Goal: Complete application form: Complete application form

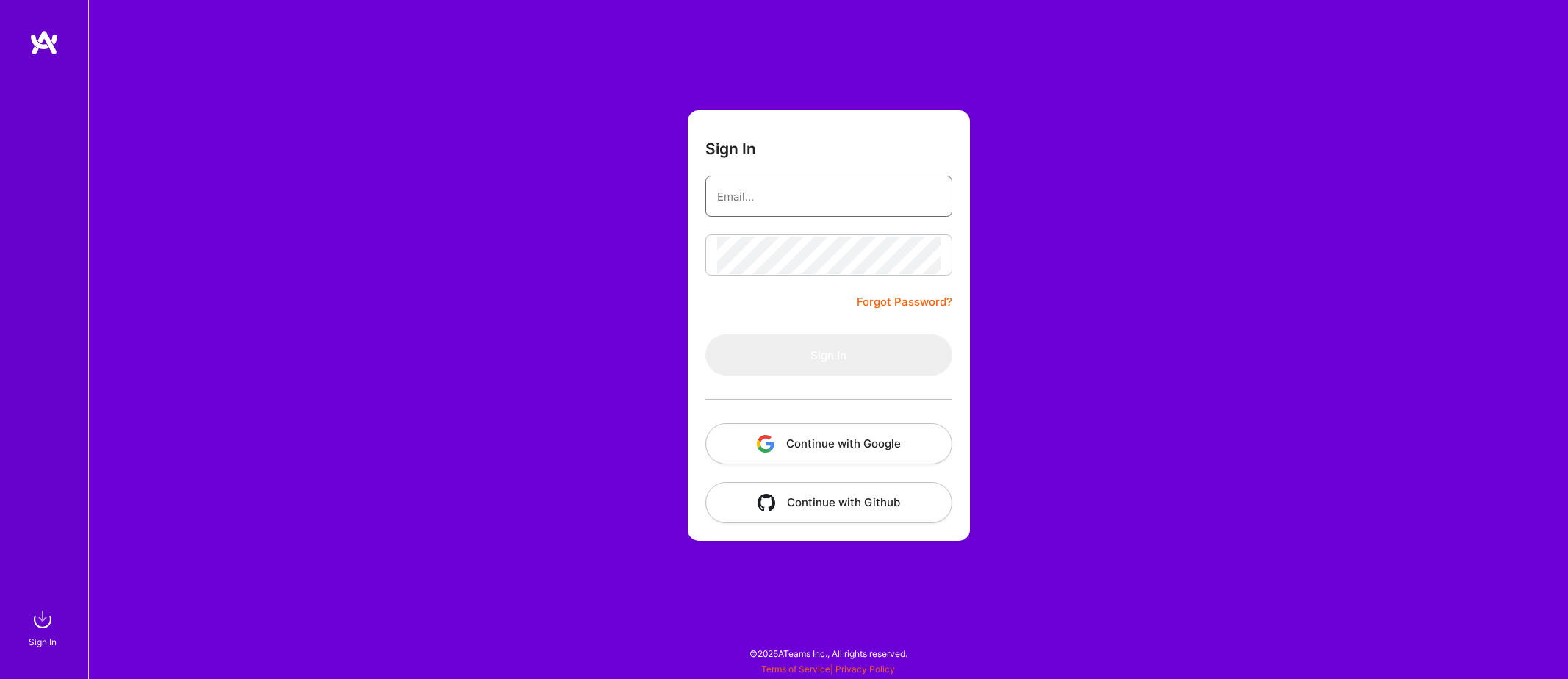
type input "[EMAIL_ADDRESS][DOMAIN_NAME]"
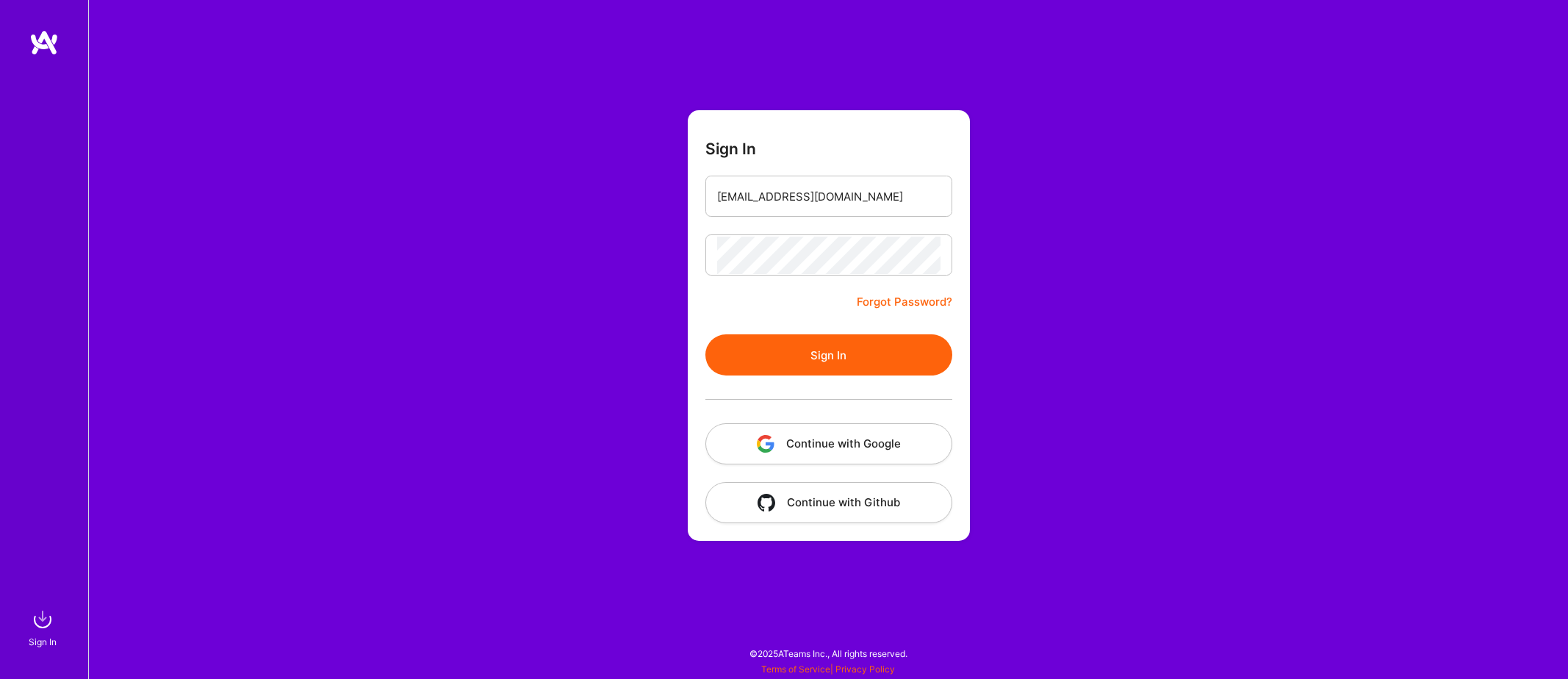
click at [829, 348] on button "Sign In" at bounding box center [829, 355] width 247 height 41
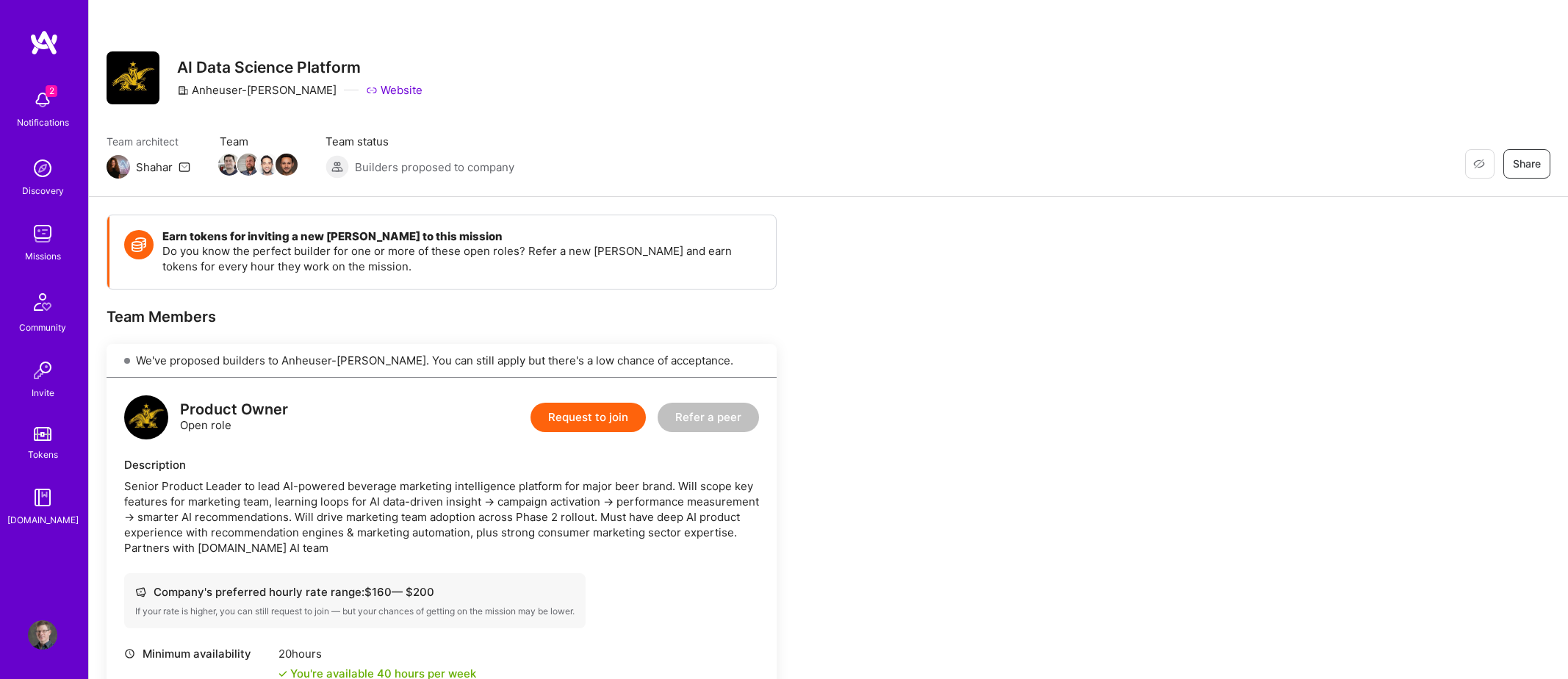
click at [602, 417] on button "Request to join" at bounding box center [588, 418] width 115 height 29
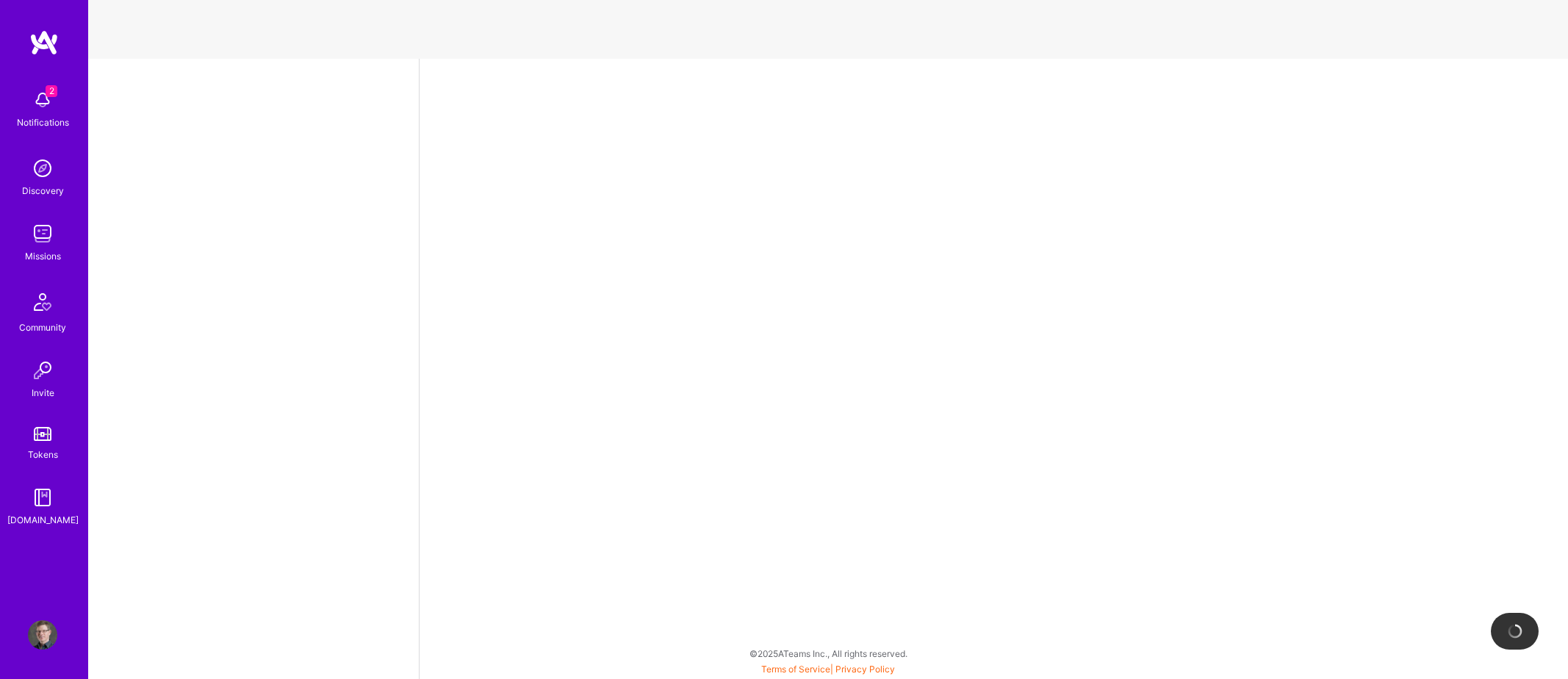
select select "US"
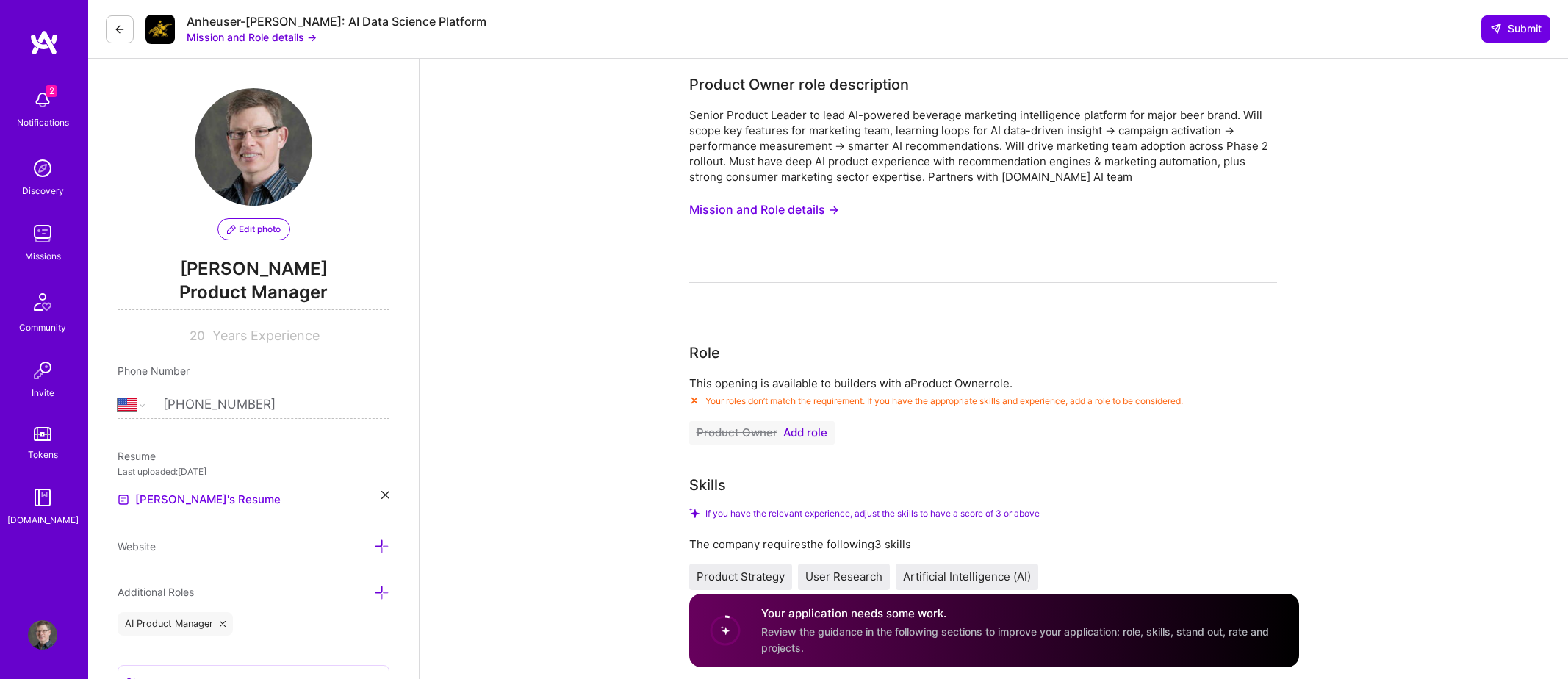
click at [803, 434] on span "Add role" at bounding box center [806, 432] width 44 height 11
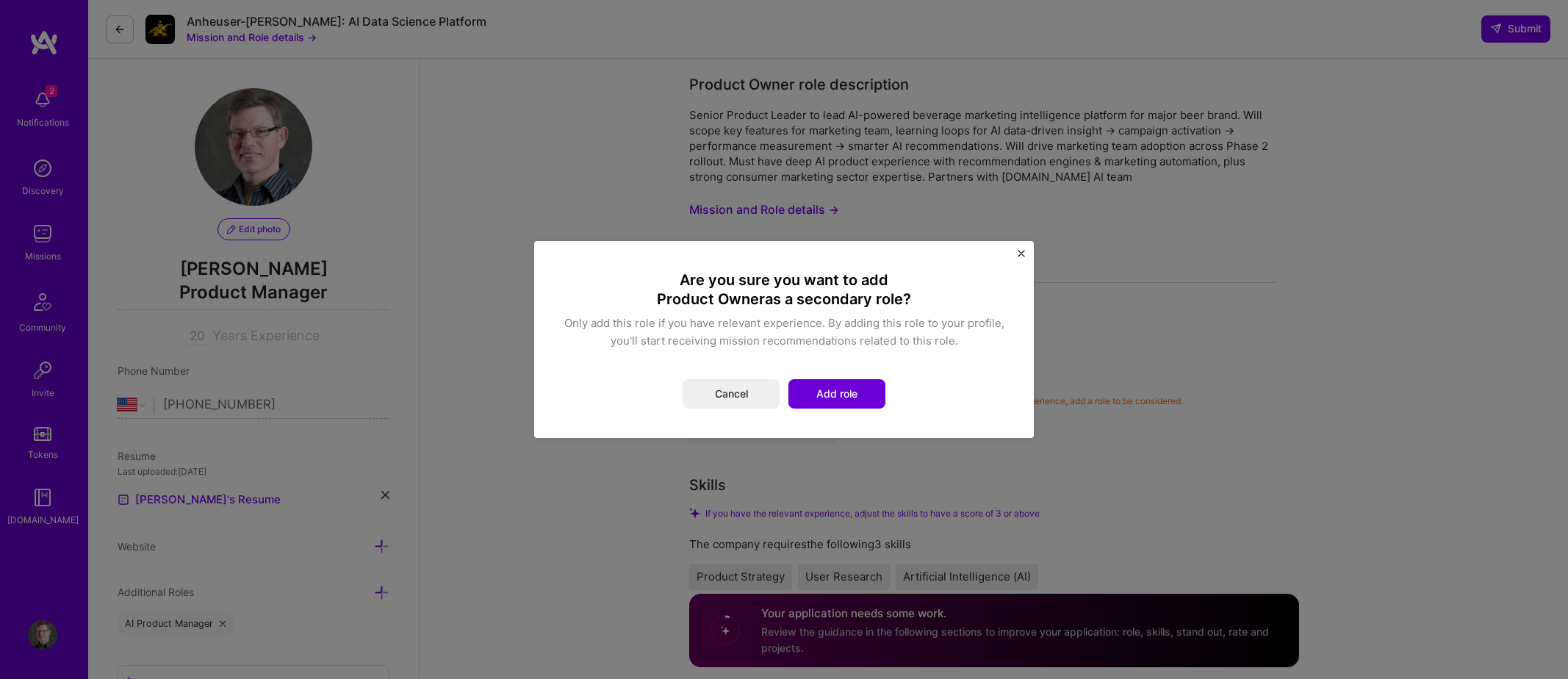
click at [817, 400] on button "Add role" at bounding box center [837, 394] width 97 height 29
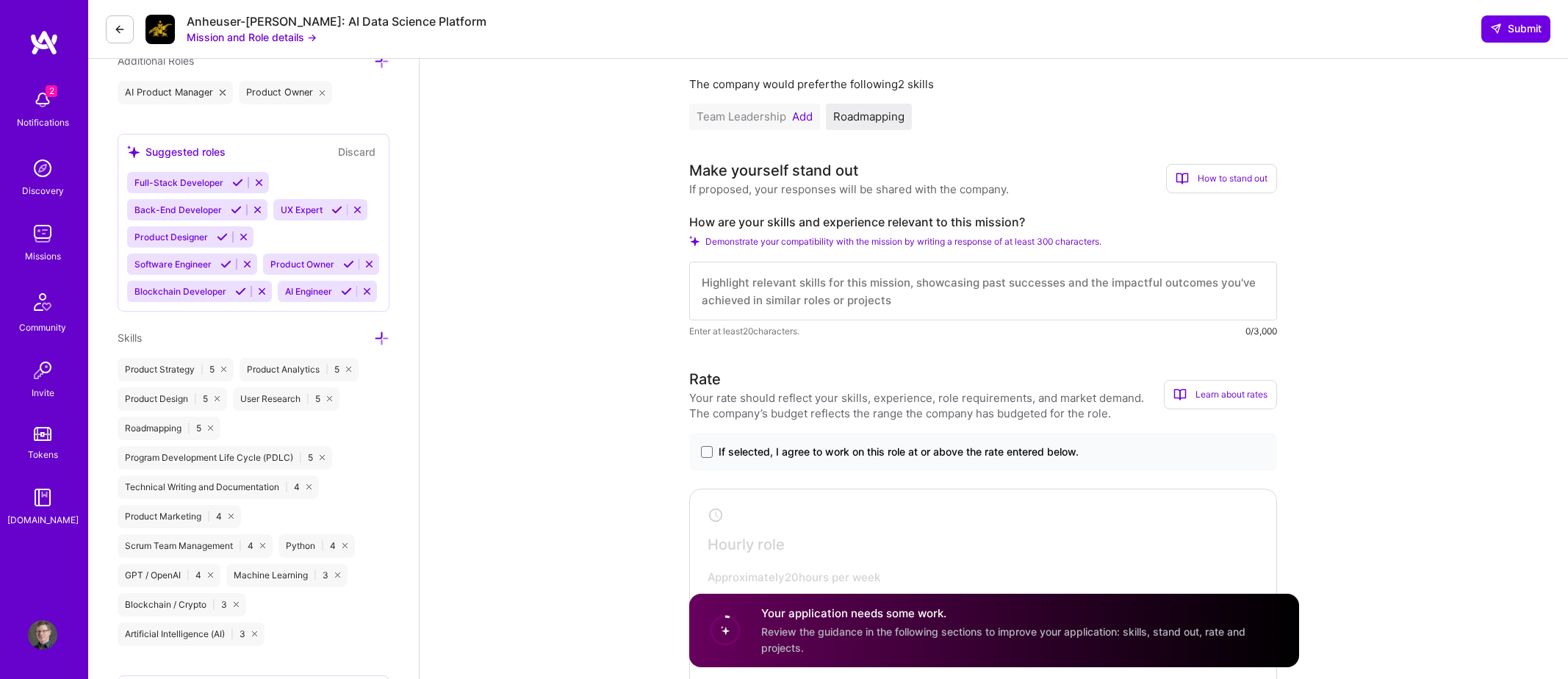
scroll to position [532, 0]
click at [878, 298] on textarea at bounding box center [983, 291] width 588 height 59
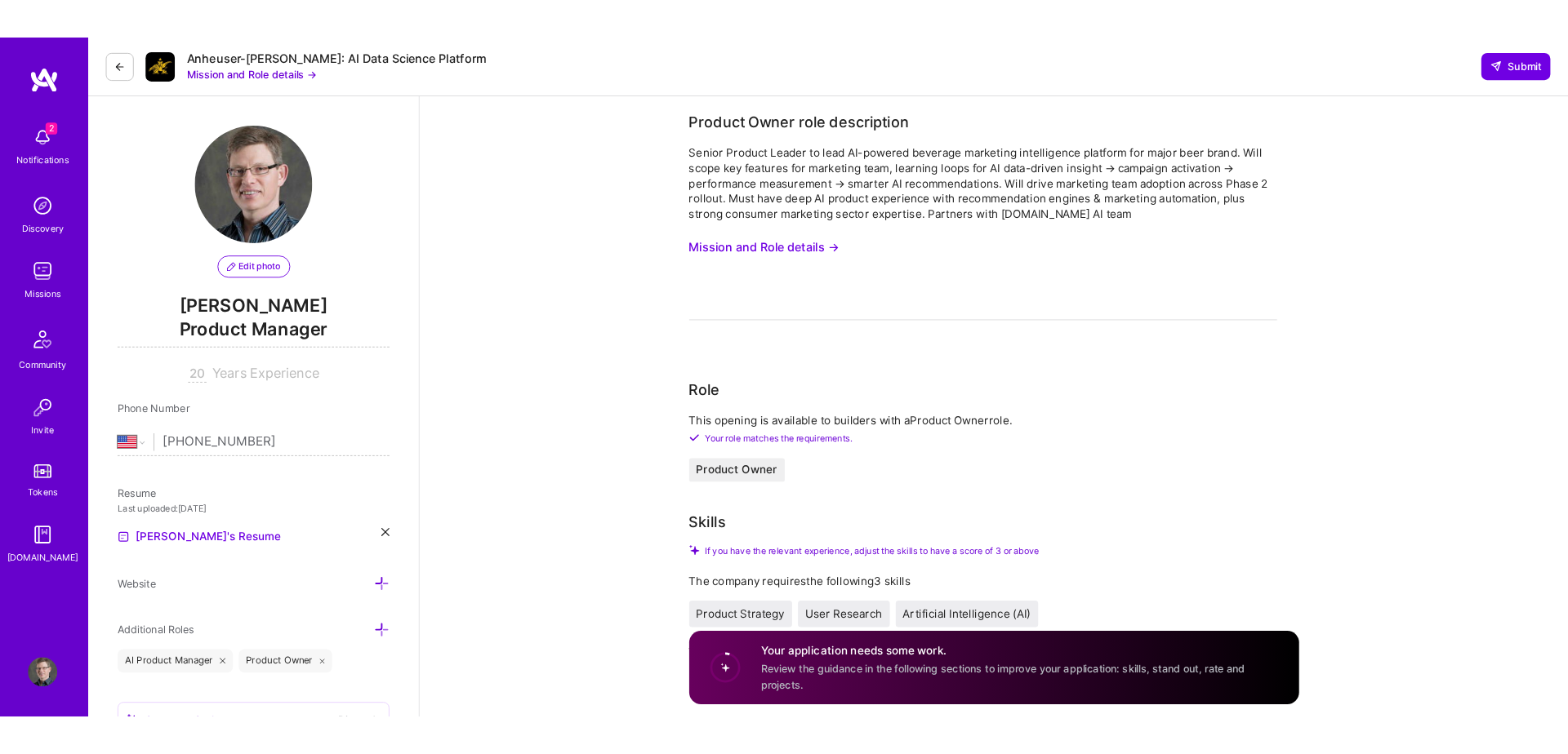
scroll to position [0, 0]
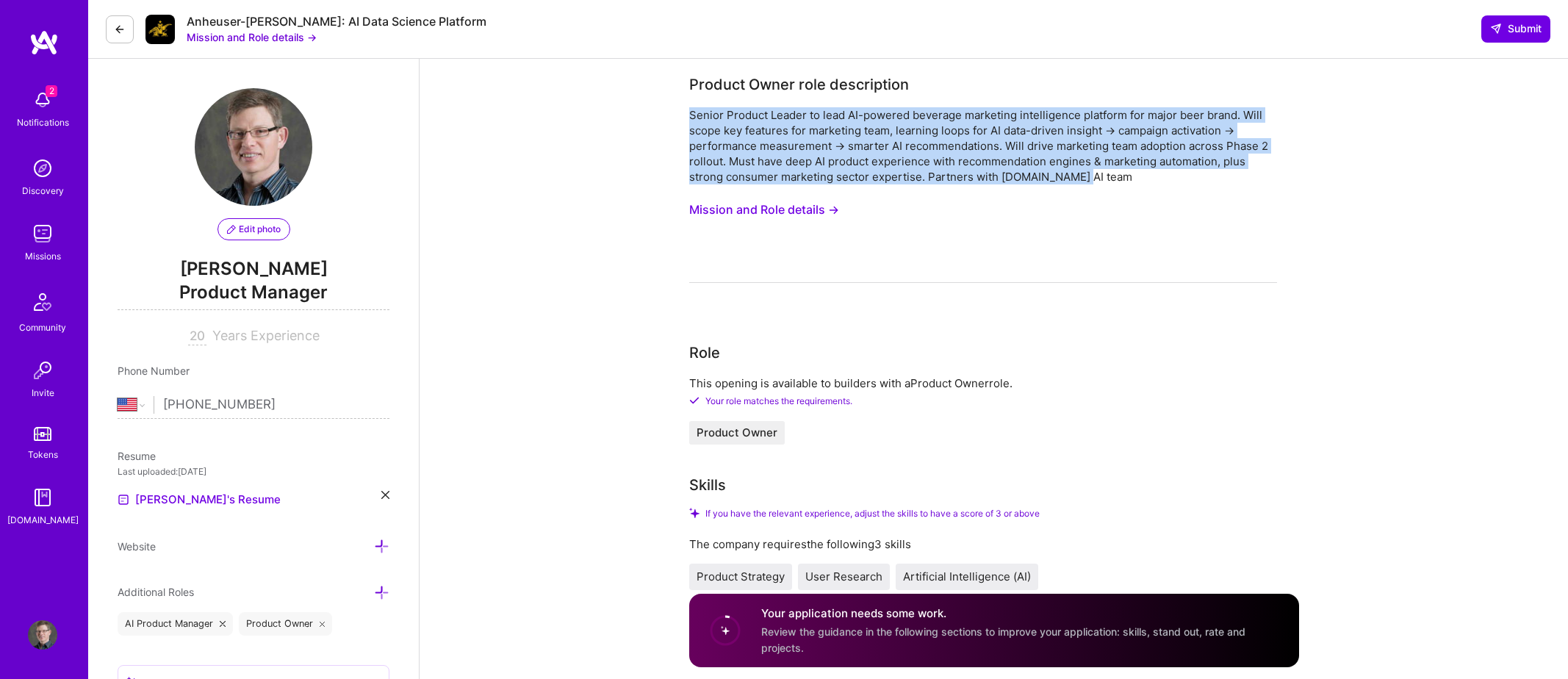
drag, startPoint x: 691, startPoint y: 111, endPoint x: 1078, endPoint y: 180, distance: 393.1
click at [1098, 176] on div "Senior Product Leader to lead AI-powered beverage marketing intelligence platfo…" at bounding box center [983, 146] width 588 height 77
copy div "Senior Product Leader to lead AI-powered beverage marketing intelligence platfo…"
click at [816, 212] on button "Mission and Role details →" at bounding box center [764, 210] width 150 height 27
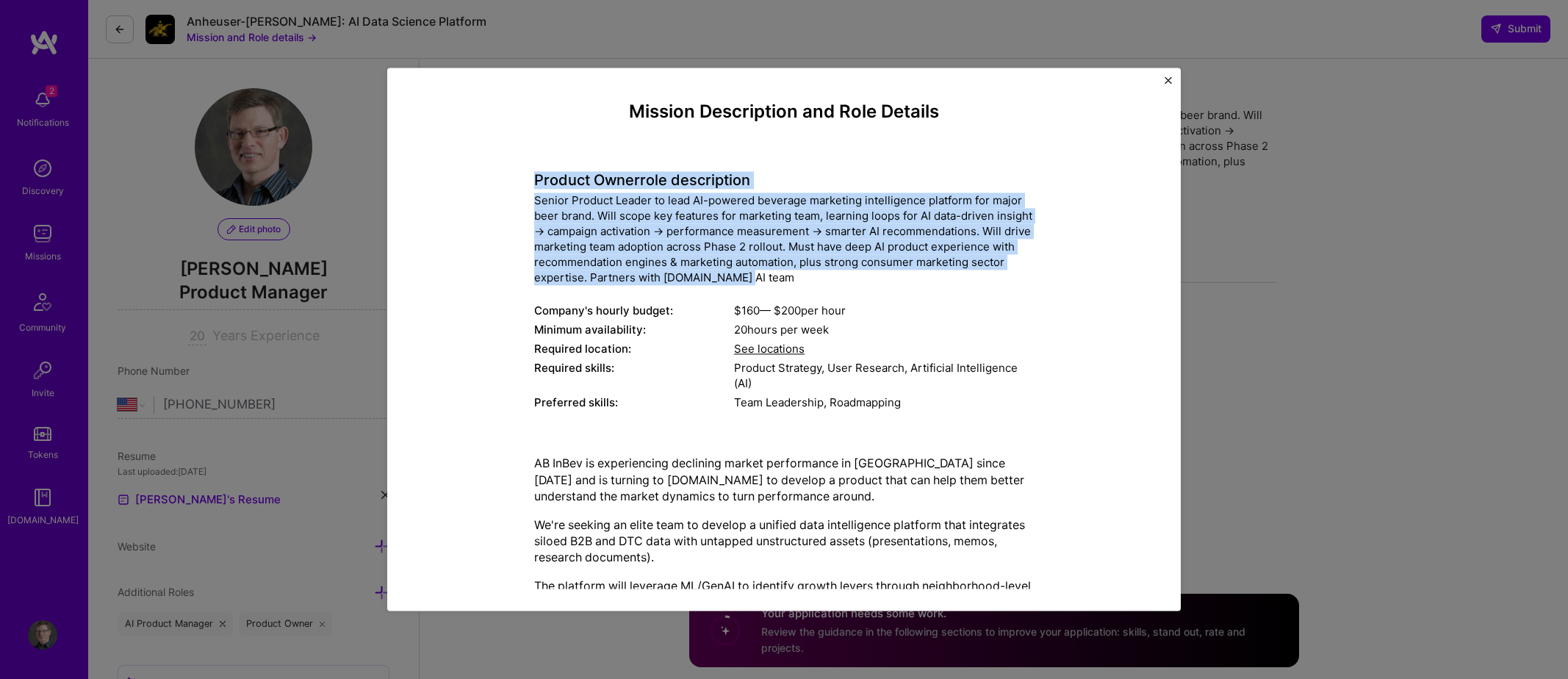
drag, startPoint x: 536, startPoint y: 175, endPoint x: 811, endPoint y: 272, distance: 291.6
click at [811, 272] on div "Product Owner role description Senior Product Leader to lead AI-powered beverag…" at bounding box center [784, 283] width 499 height 262
copy div "Product Owner role description Senior Product Leader to lead AI-powered beverag…"
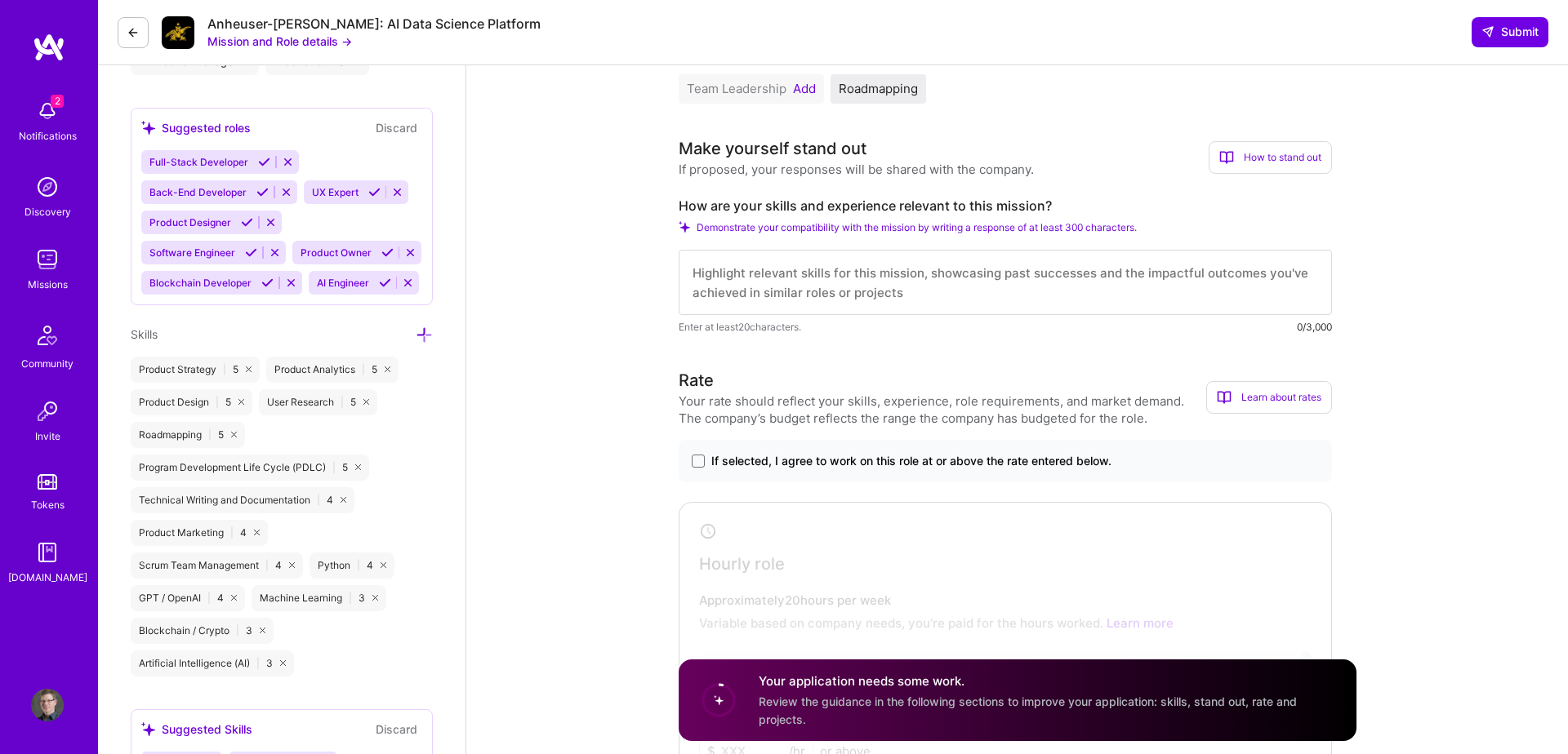
scroll to position [645, 0]
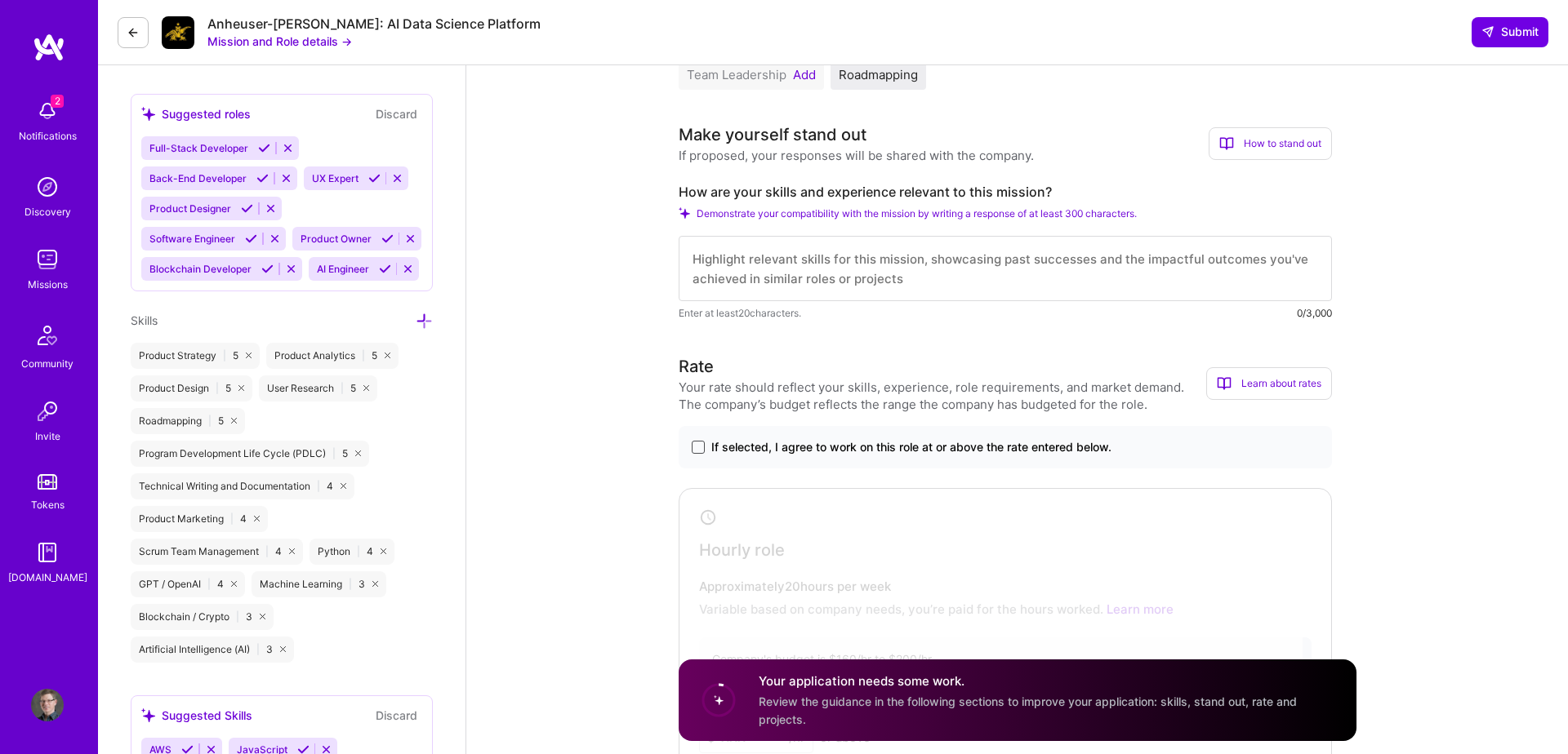
click at [697, 448] on span at bounding box center [698, 447] width 13 height 13
click at [0, 0] on input "If selected, I agree to work on this role at or above the rate entered below." at bounding box center [0, 0] width 0 height 0
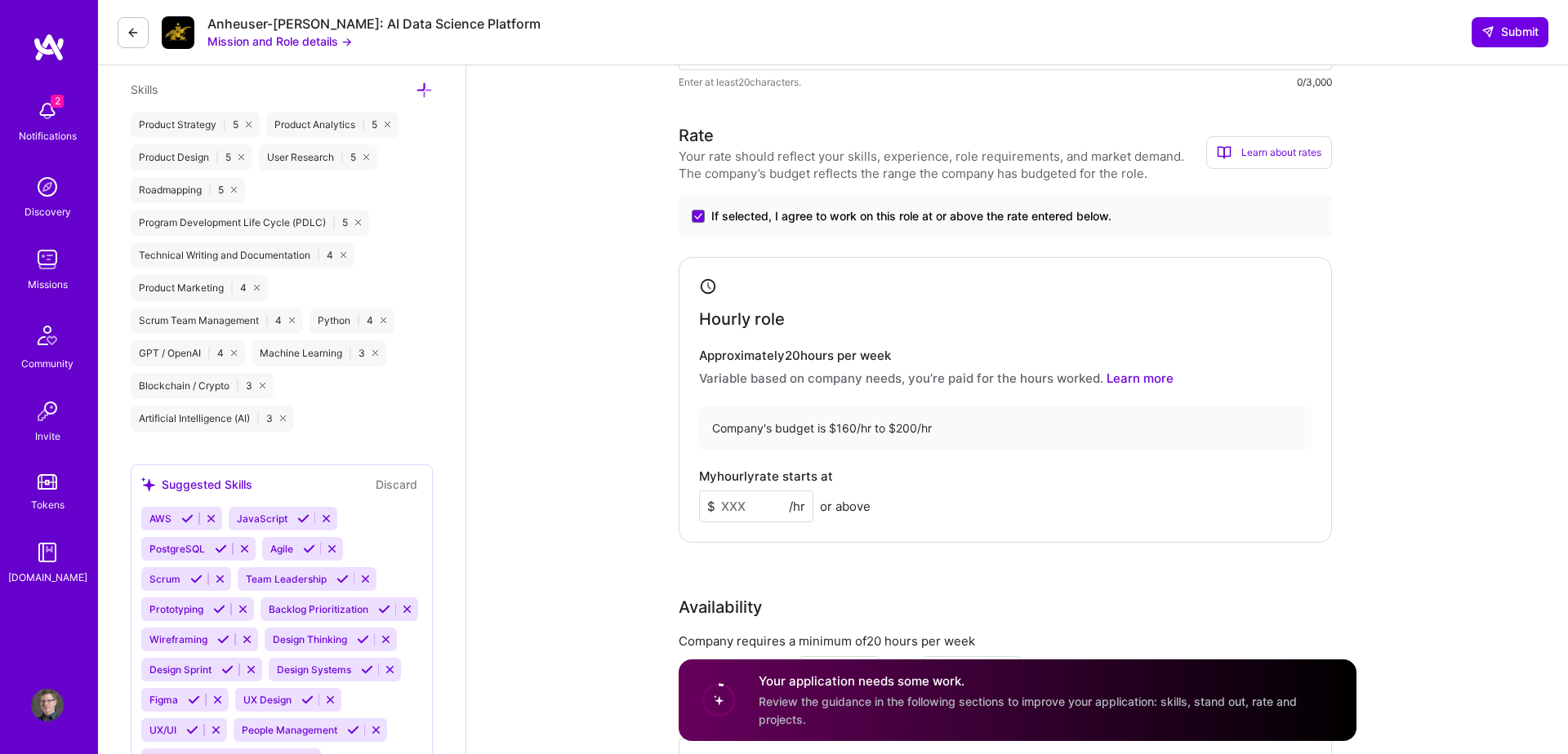
scroll to position [877, 0]
drag, startPoint x: 730, startPoint y: 517, endPoint x: 743, endPoint y: 504, distance: 18.4
click at [729, 516] on input at bounding box center [756, 505] width 115 height 32
drag, startPoint x: 745, startPoint y: 503, endPoint x: 656, endPoint y: 498, distance: 89.1
click at [656, 498] on div "Product Owner role description Senior Product Leader to lead AI-powered beverag…" at bounding box center [1017, 686] width 1102 height 2994
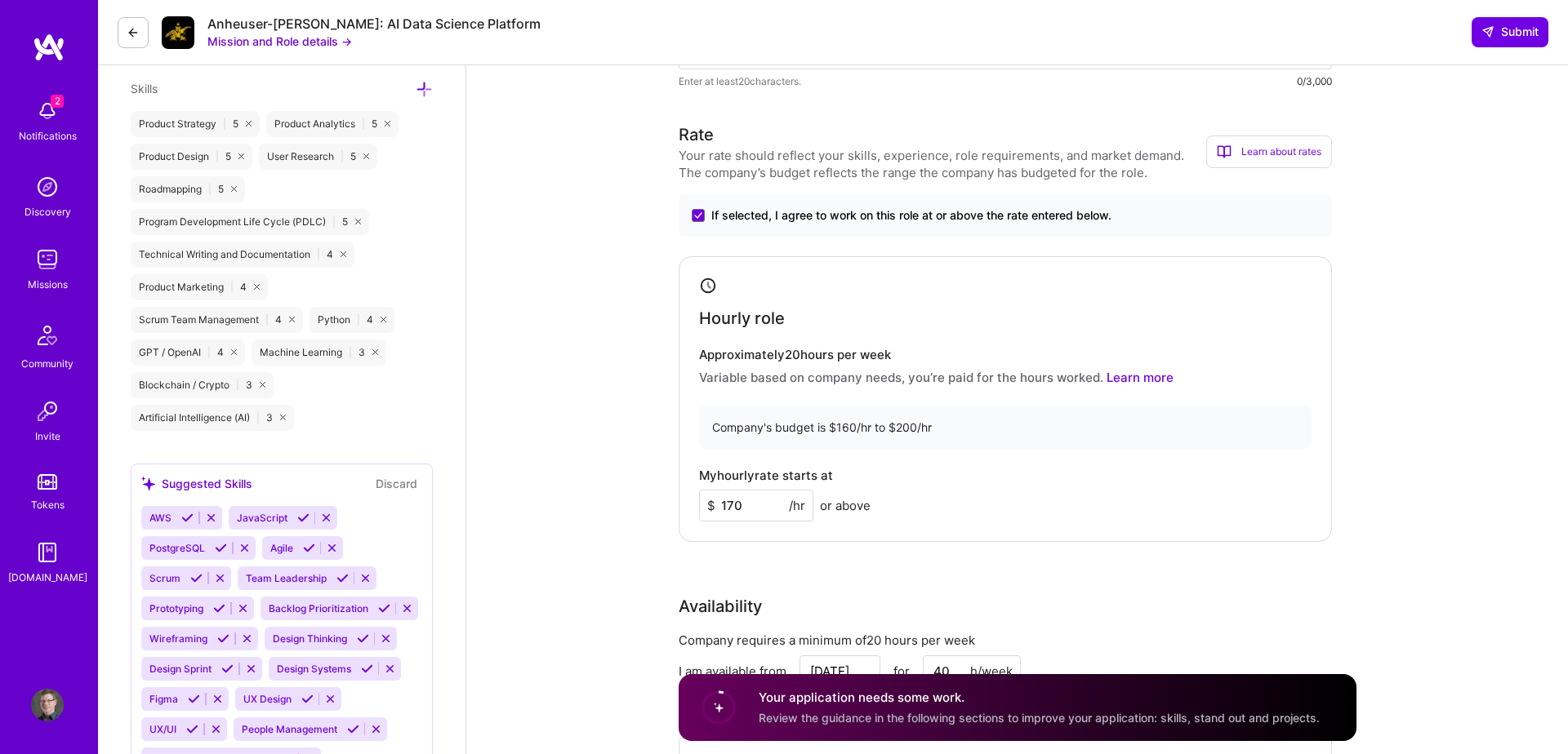
type input "170"
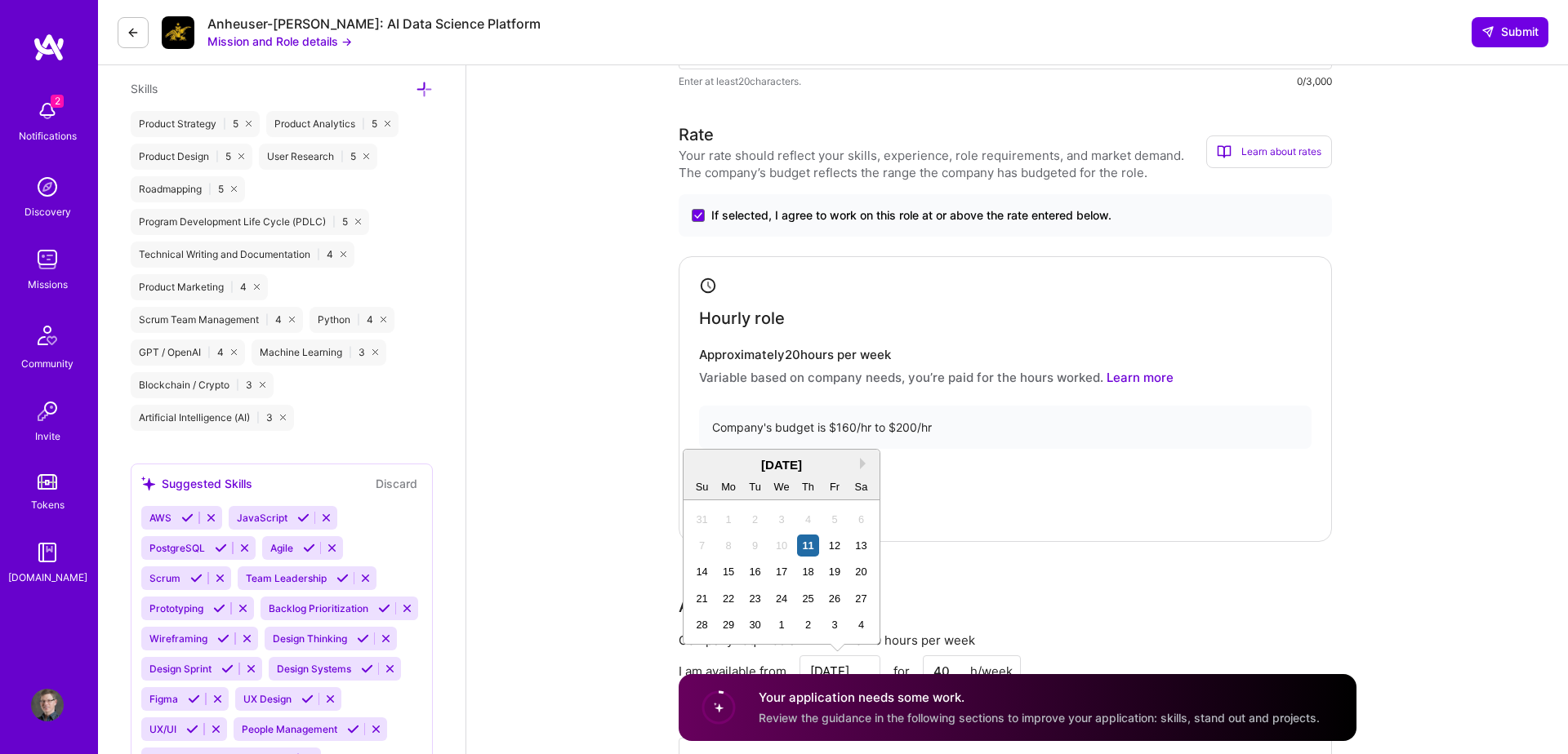
click at [703, 569] on div "14" at bounding box center [702, 572] width 22 height 22
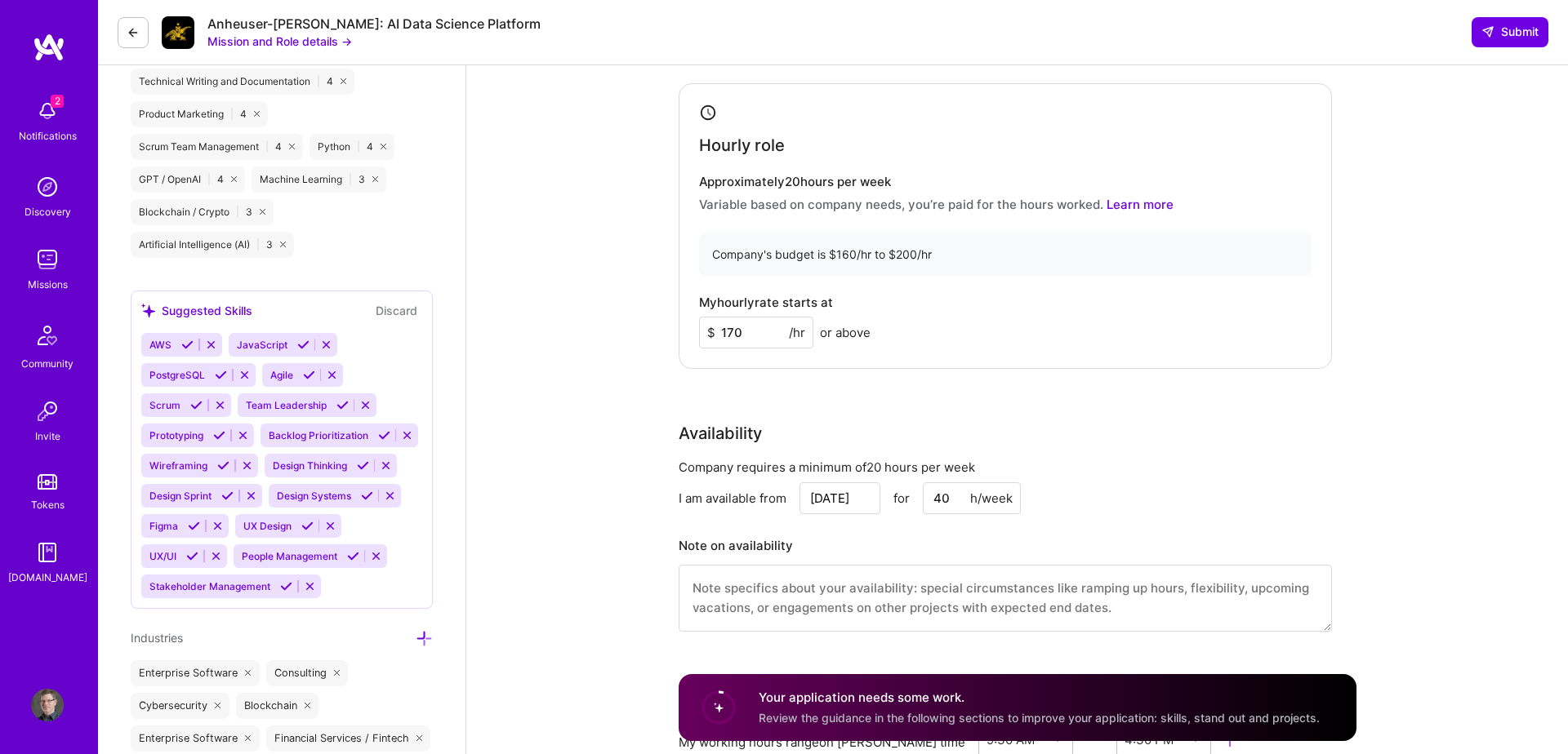
scroll to position [1051, 0]
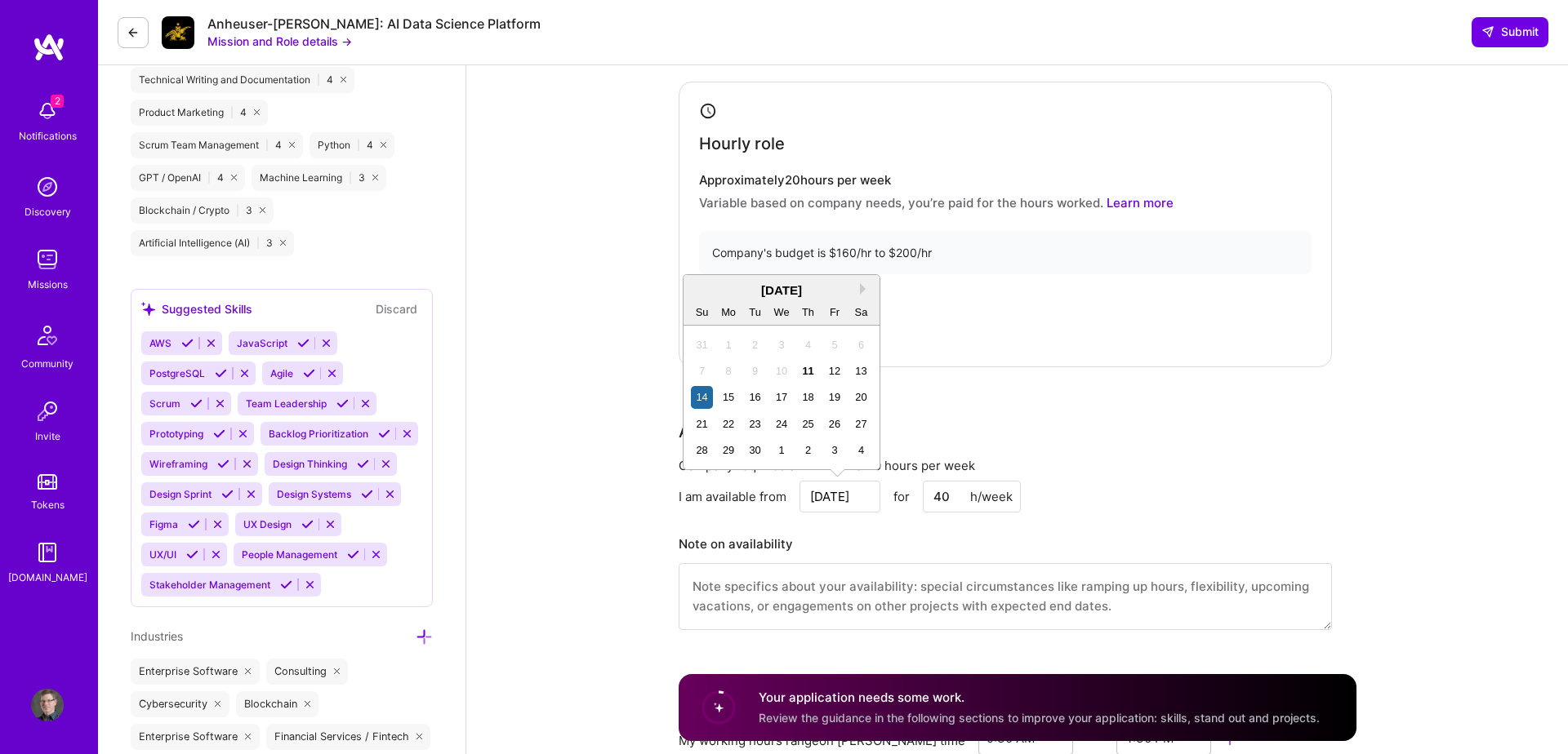
click at [836, 493] on input "[DATE]" at bounding box center [840, 497] width 81 height 32
click at [726, 402] on div "15" at bounding box center [729, 397] width 22 height 22
type input "[DATE]"
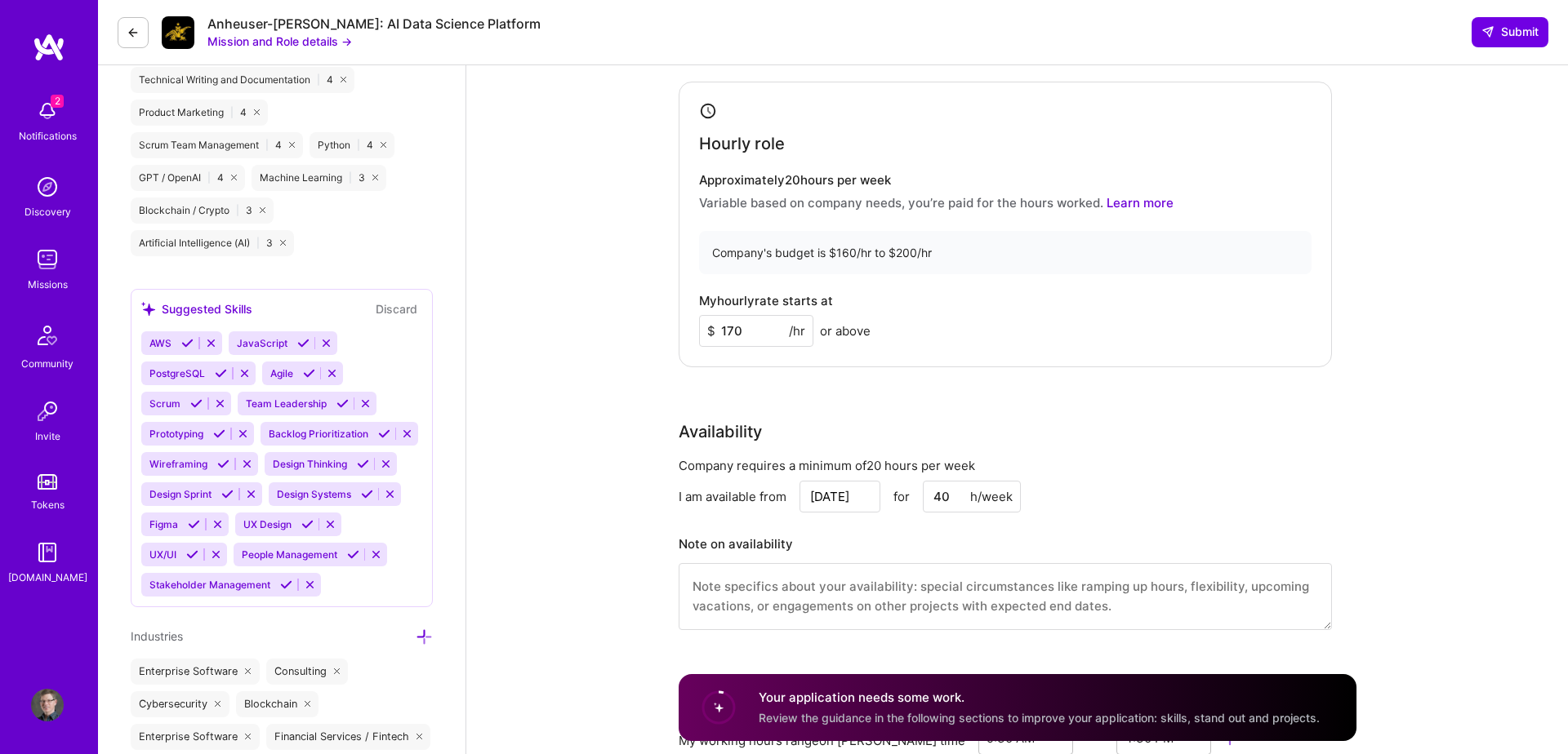
click at [632, 419] on div "Product Owner role description Senior Product Leader to lead AI-powered beverag…" at bounding box center [1017, 504] width 1102 height 2980
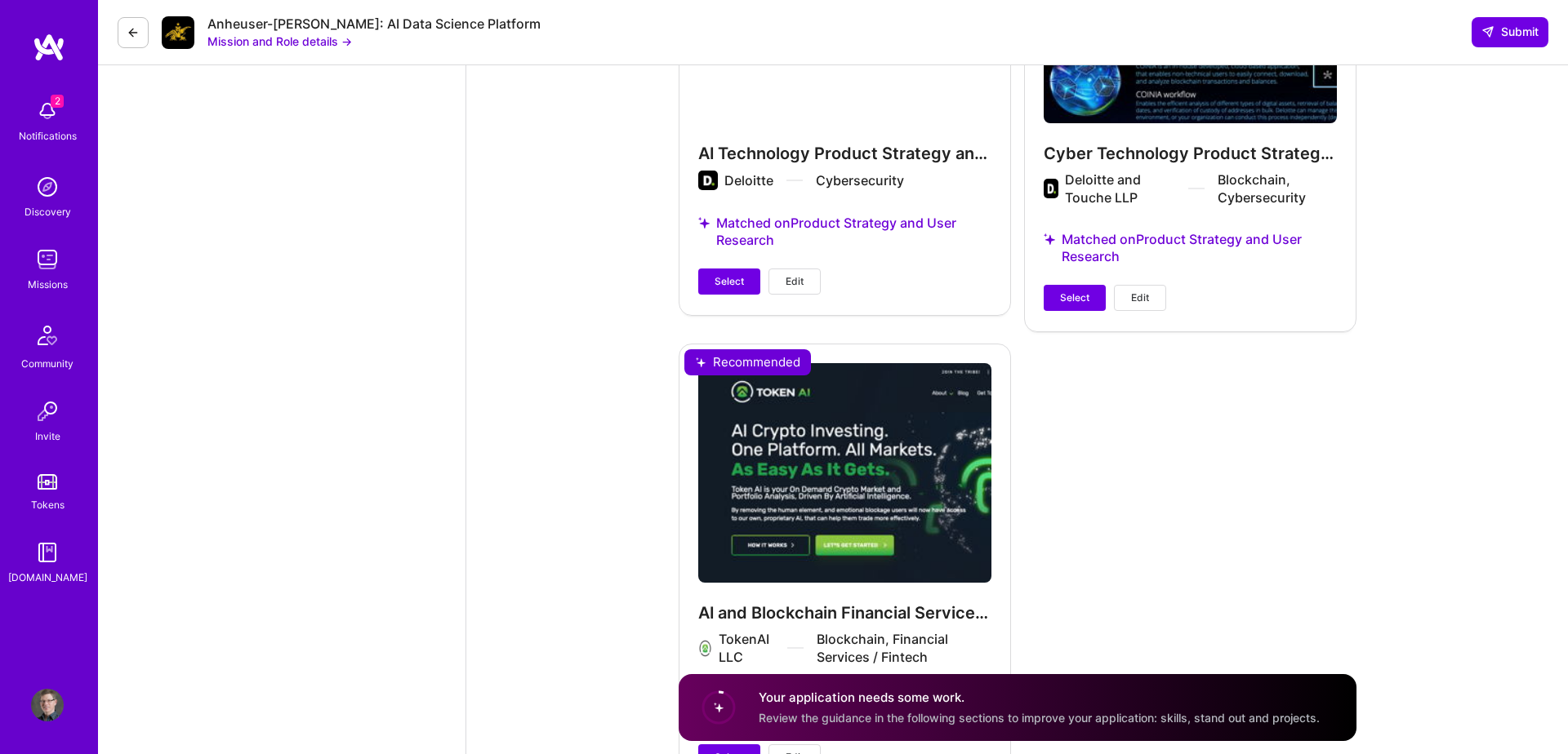
scroll to position [2125, 0]
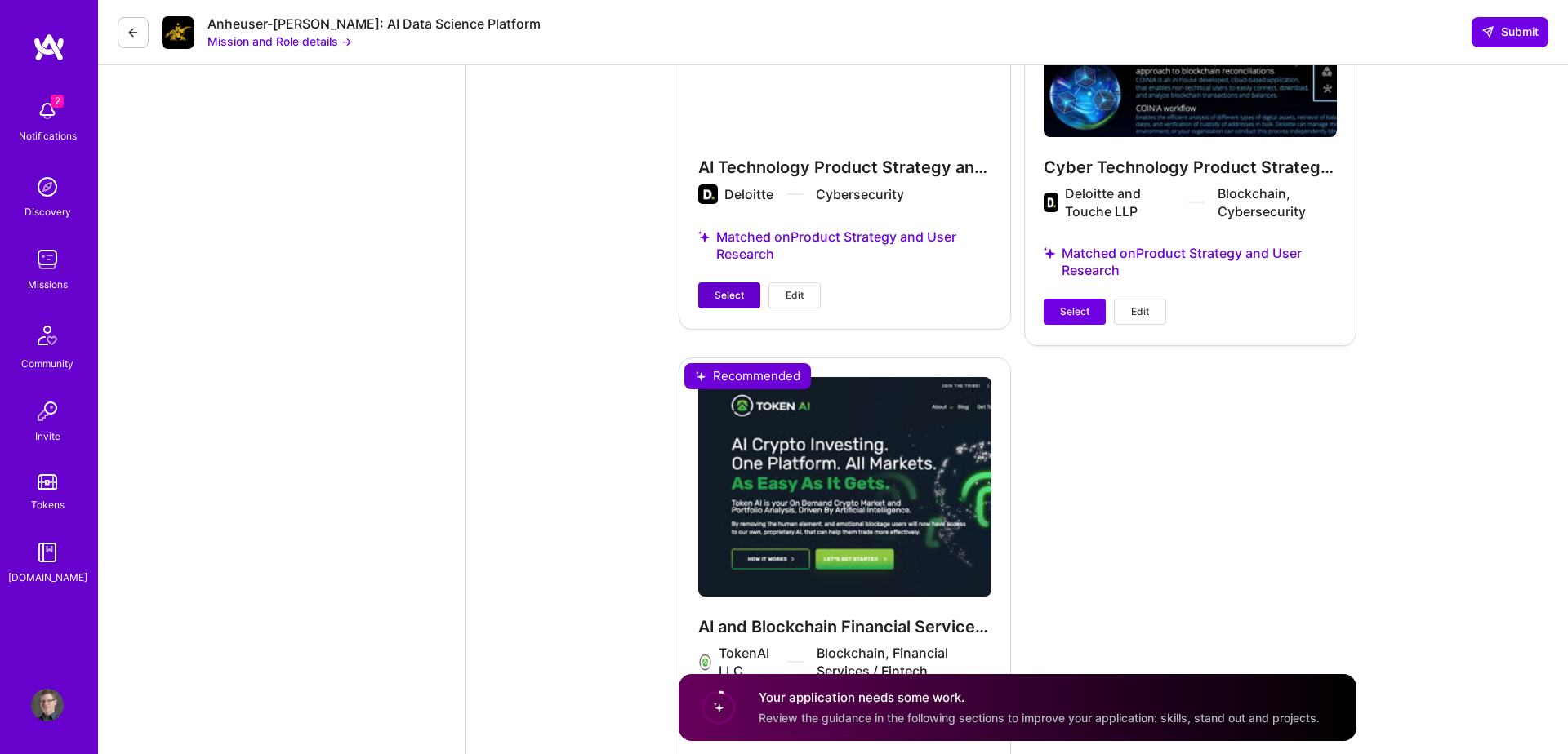
click at [725, 294] on span "Select" at bounding box center [729, 296] width 29 height 15
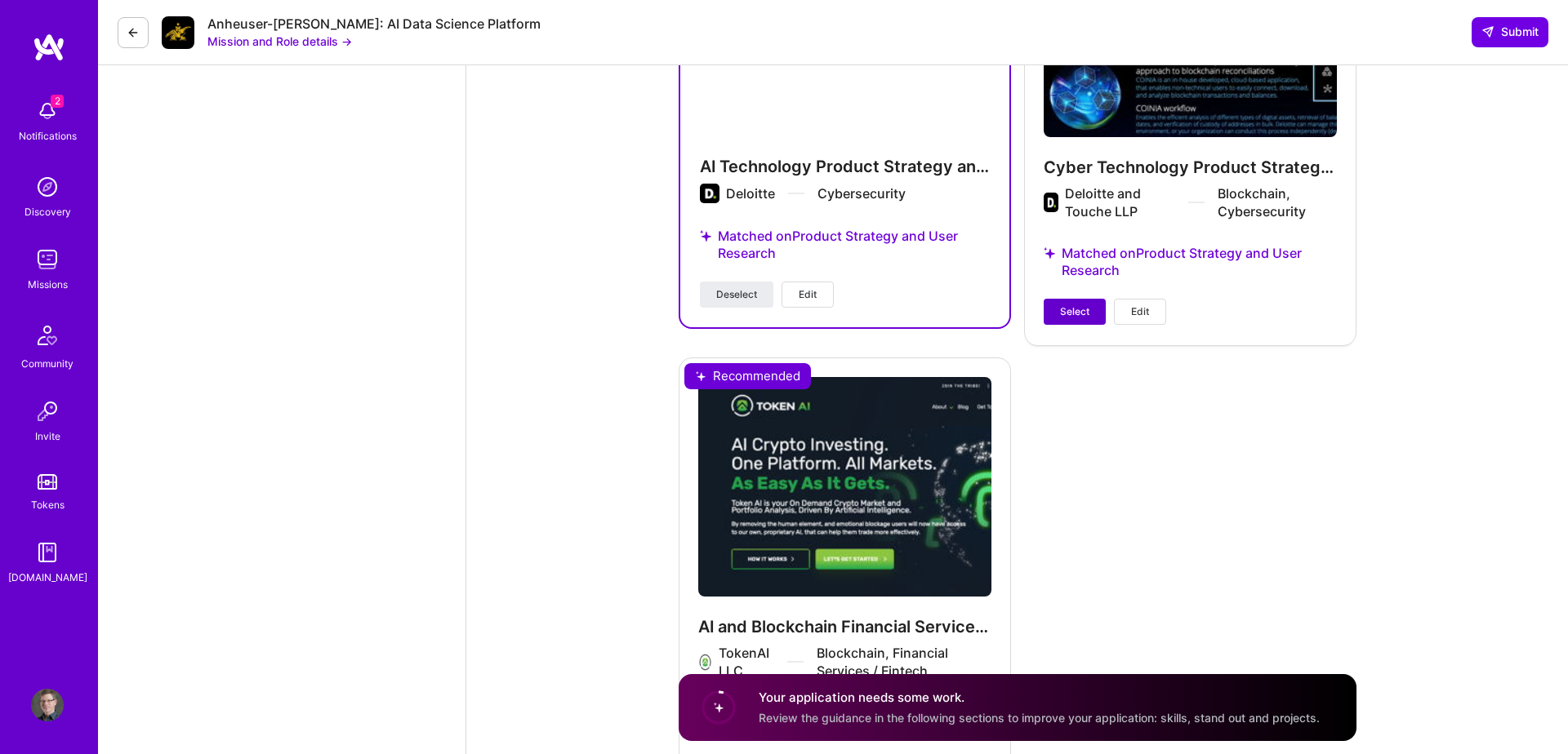
click at [1065, 315] on span "Select" at bounding box center [1075, 312] width 29 height 15
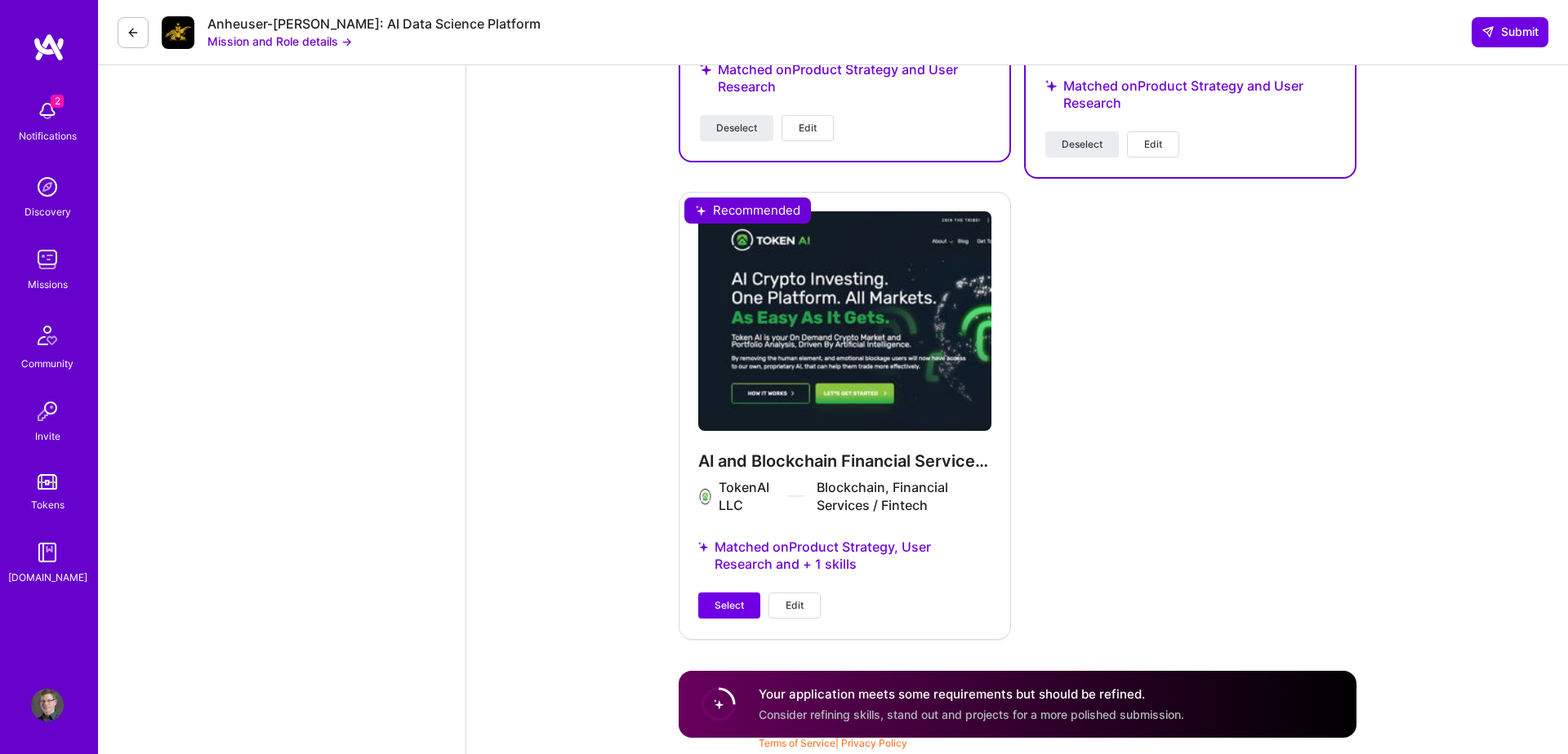
scroll to position [2291, 0]
drag, startPoint x: 731, startPoint y: 601, endPoint x: 712, endPoint y: 599, distance: 19.1
click at [730, 601] on span "Select" at bounding box center [729, 606] width 29 height 15
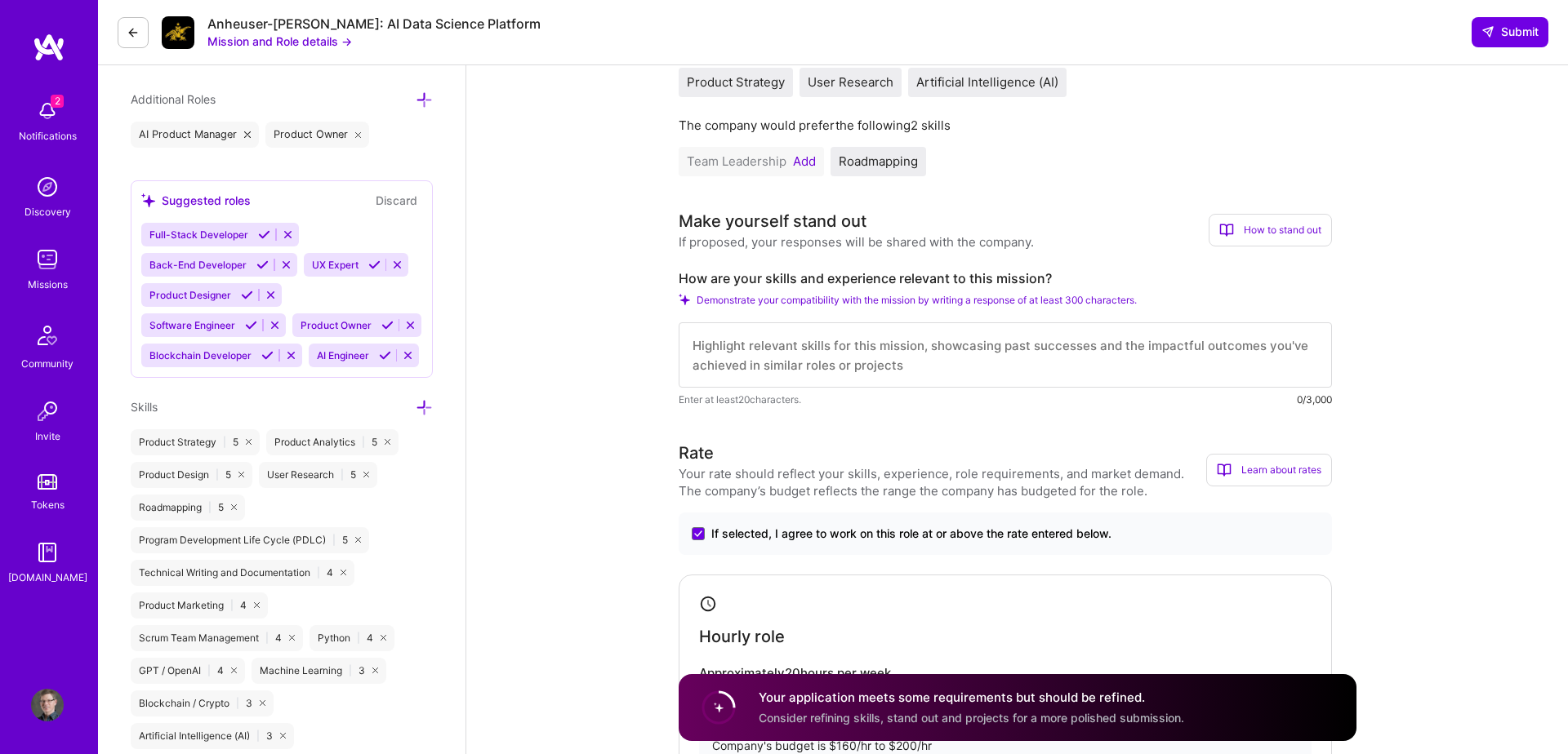
scroll to position [520, 0]
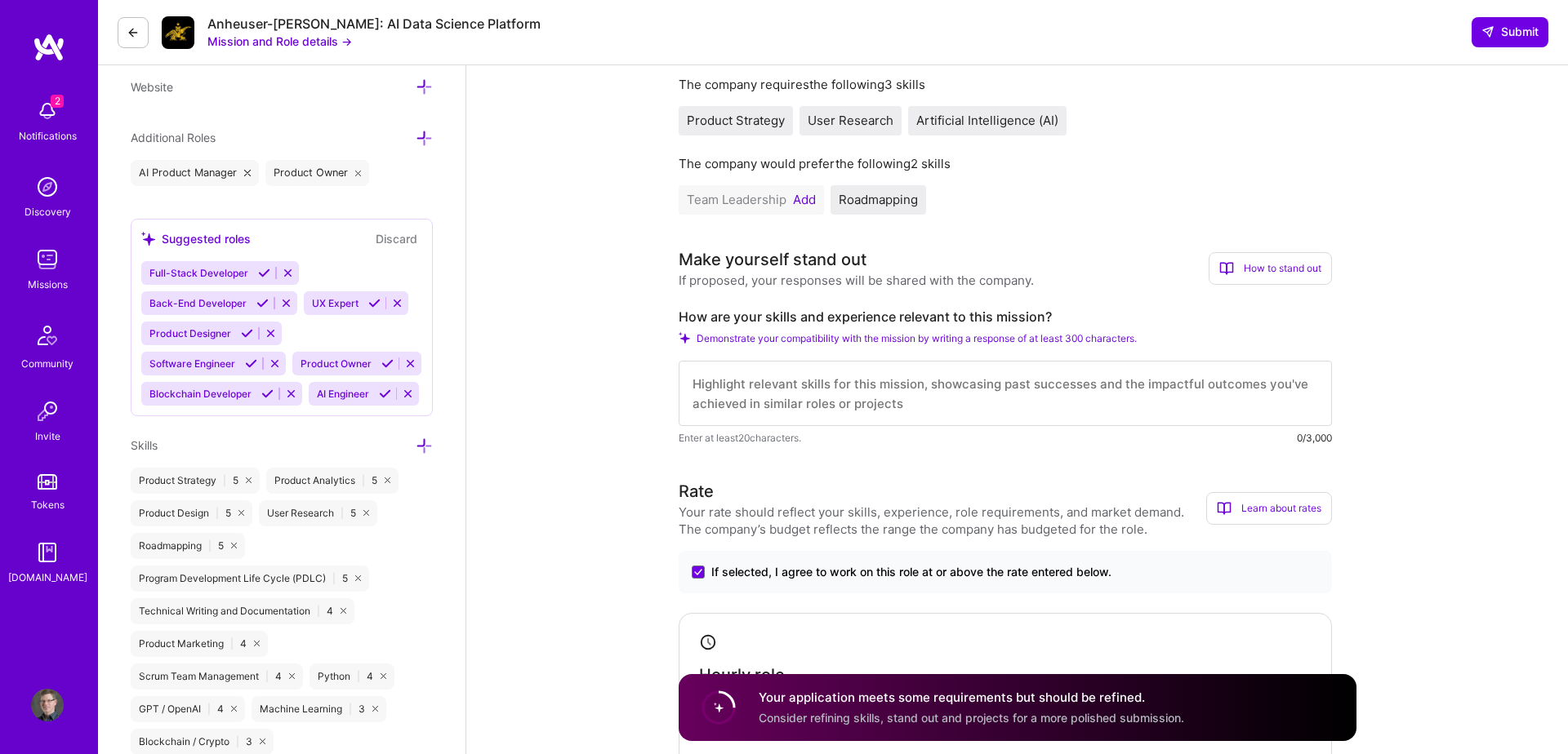
drag, startPoint x: 764, startPoint y: 391, endPoint x: 766, endPoint y: 401, distance: 10.2
click at [764, 391] on textarea at bounding box center [1006, 394] width 653 height 65
paste textarea "With over two decades of product leadership across AI, cybersecurity, and emerg…"
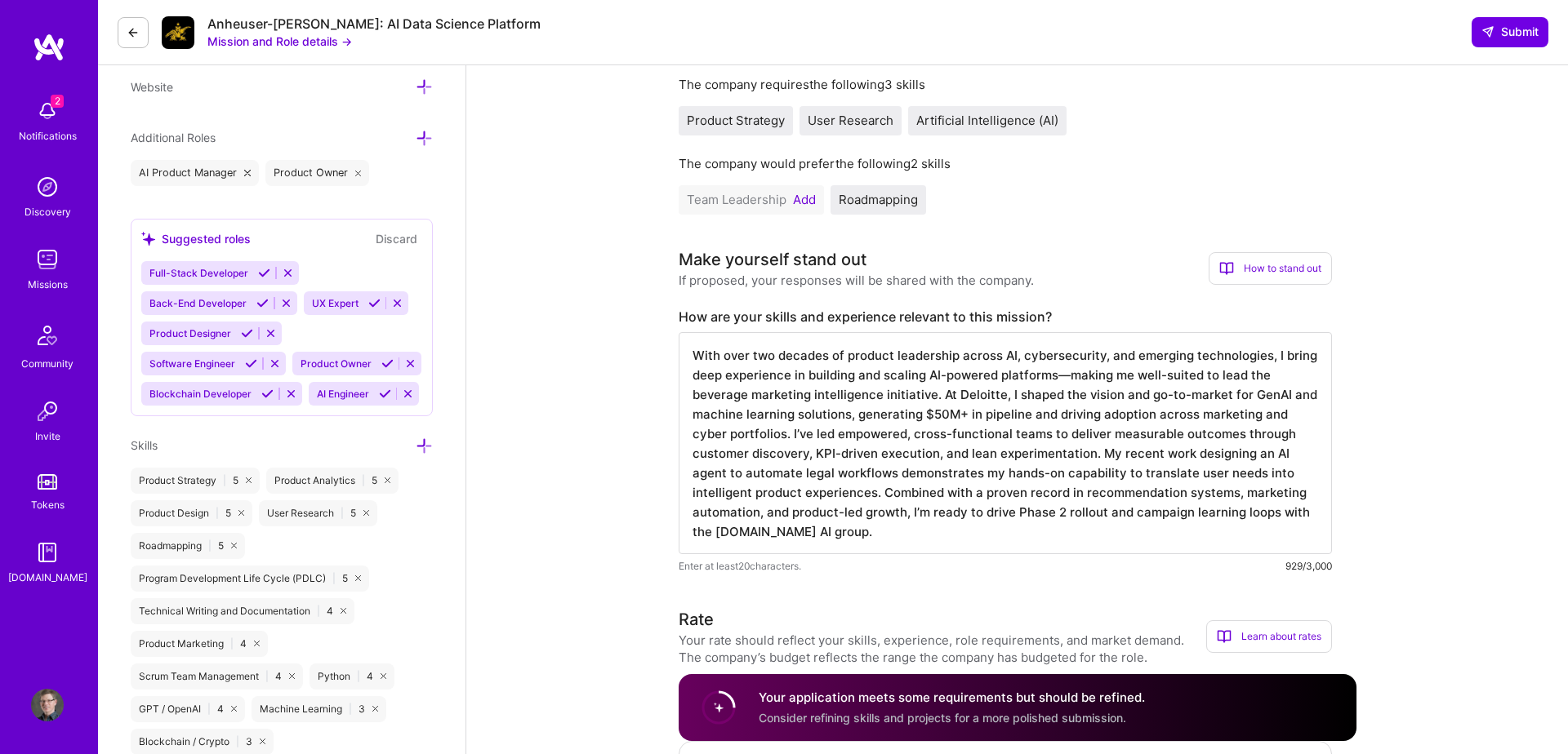
drag, startPoint x: 1064, startPoint y: 370, endPoint x: 1055, endPoint y: 370, distance: 9.0
click at [1057, 371] on textarea "With over two decades of product leadership across AI, cybersecurity, and emerg…" at bounding box center [1006, 443] width 653 height 222
click at [896, 525] on textarea "With over two decades of product leadership across AI, cybersecurity, and emerg…" at bounding box center [1006, 443] width 653 height 222
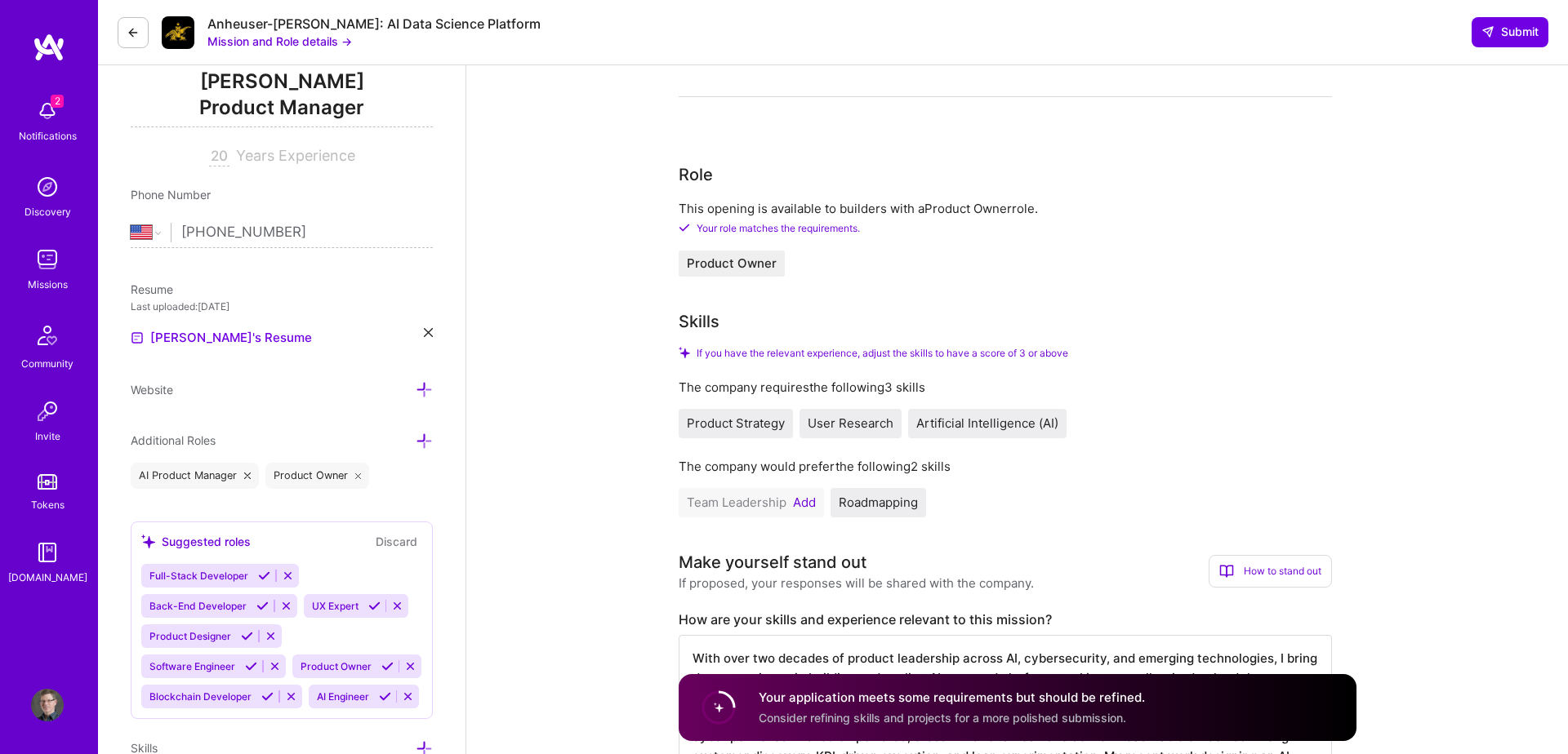
scroll to position [213, 0]
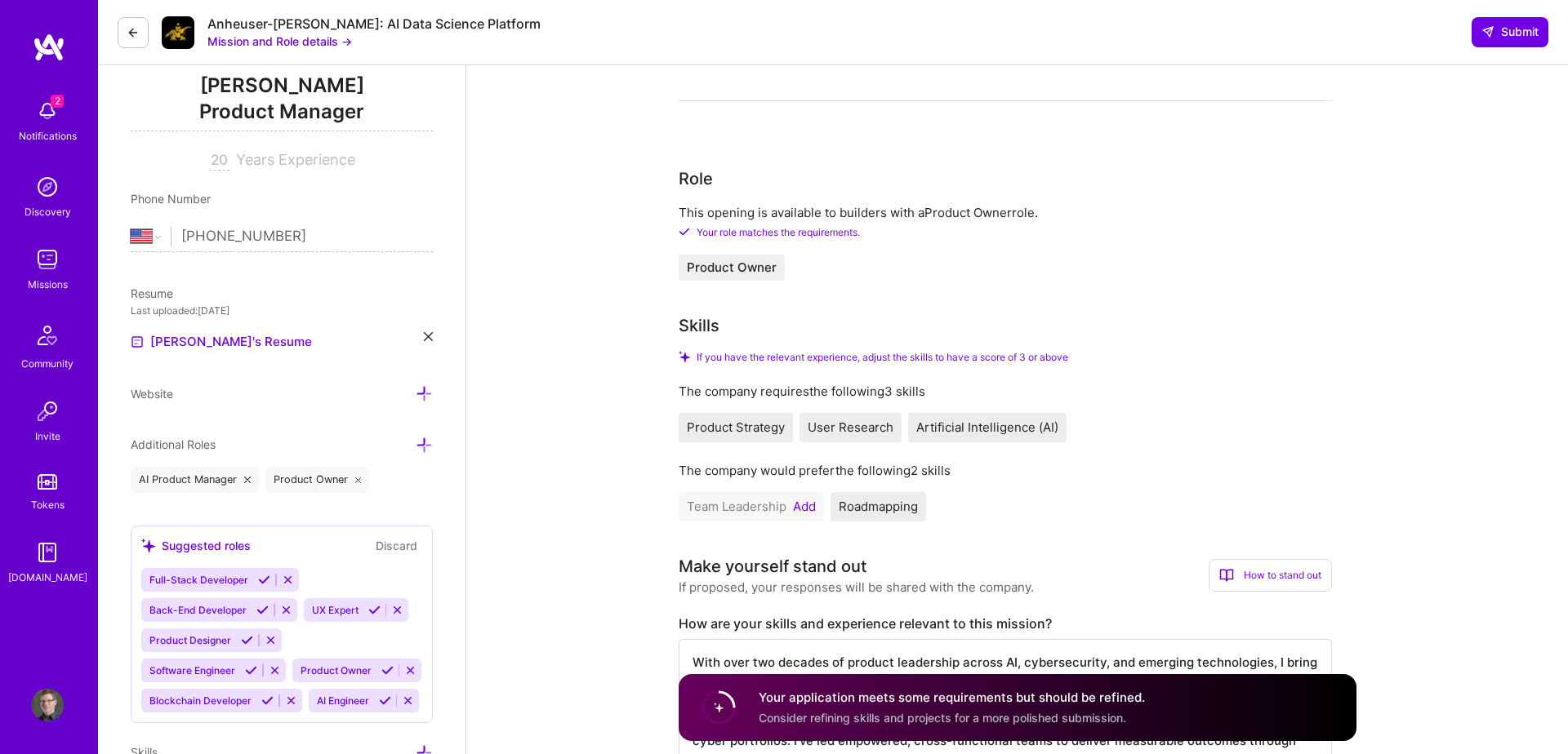
type textarea "With over two decades of product leadership across AI, cybersecurity, and emerg…"
click at [892, 500] on span "Roadmapping" at bounding box center [878, 506] width 79 height 15
click at [804, 506] on button "Add" at bounding box center [804, 507] width 23 height 13
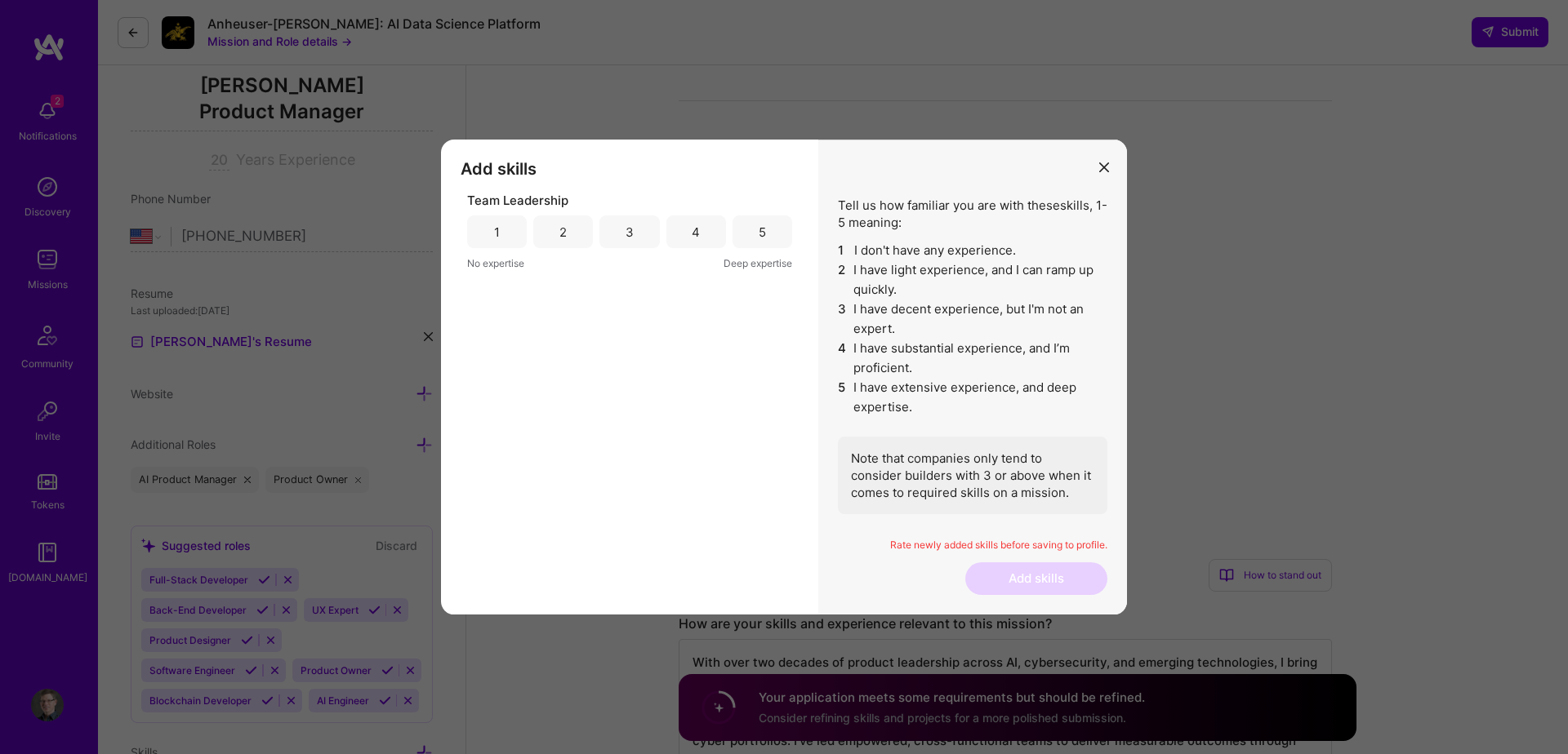
click at [768, 243] on div "5" at bounding box center [763, 232] width 60 height 33
click at [1061, 577] on button "Add skills" at bounding box center [1037, 578] width 142 height 33
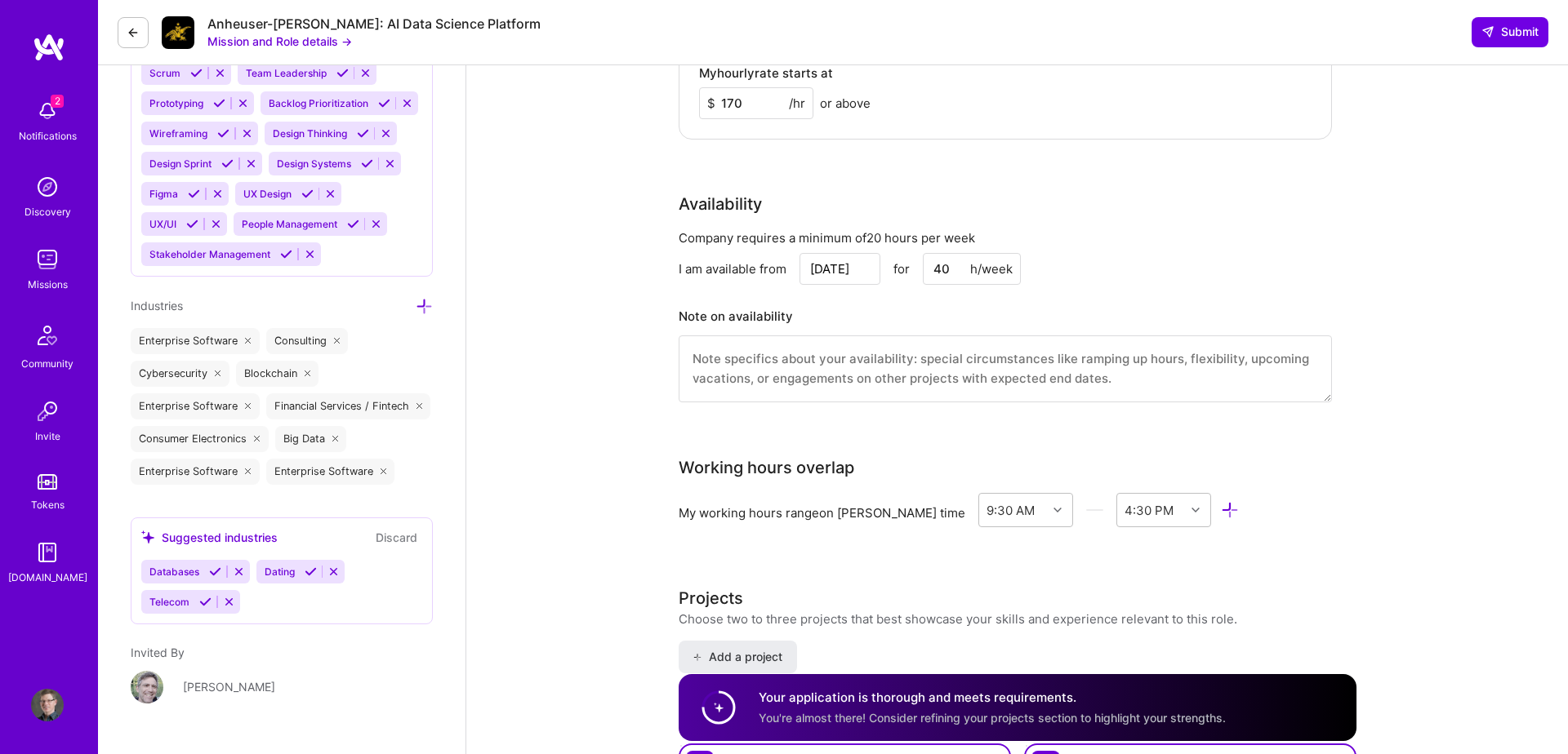
scroll to position [1368, 0]
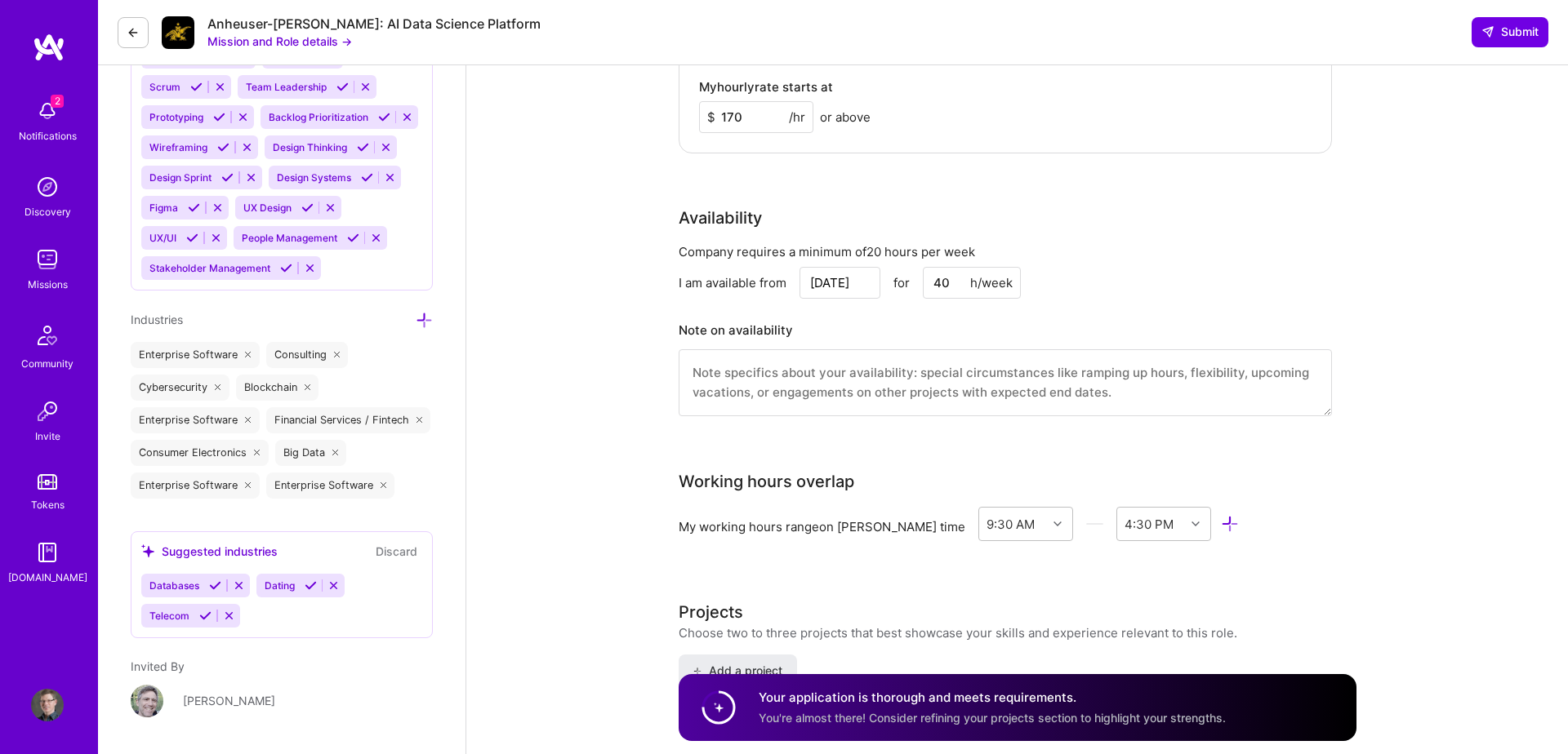
drag, startPoint x: 943, startPoint y: 284, endPoint x: 918, endPoint y: 283, distance: 25.0
click at [918, 283] on div "[DATE] for 40 h/week" at bounding box center [910, 282] width 221 height 32
type input "20"
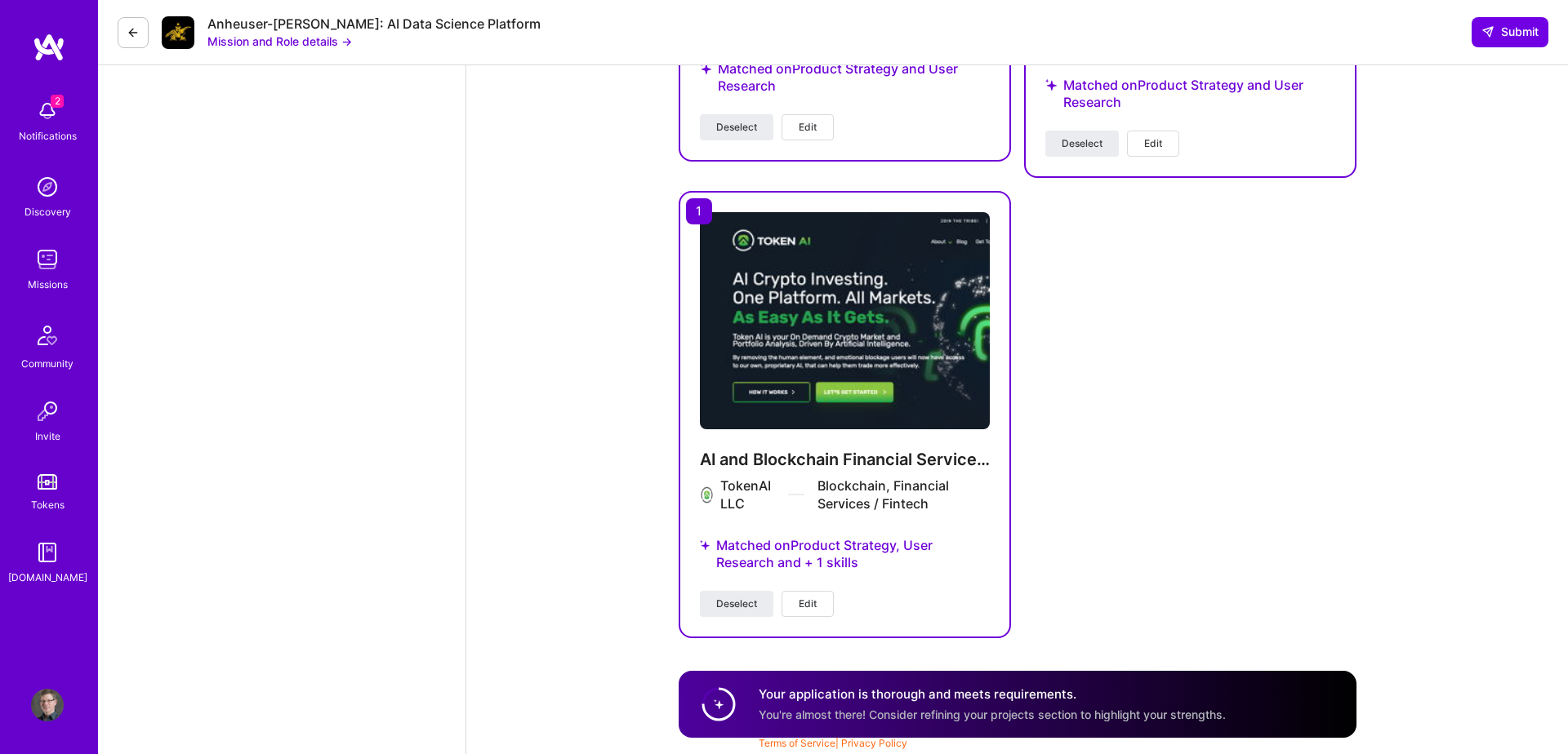
scroll to position [2452, 0]
click at [1521, 29] on span "Submit" at bounding box center [1510, 32] width 57 height 16
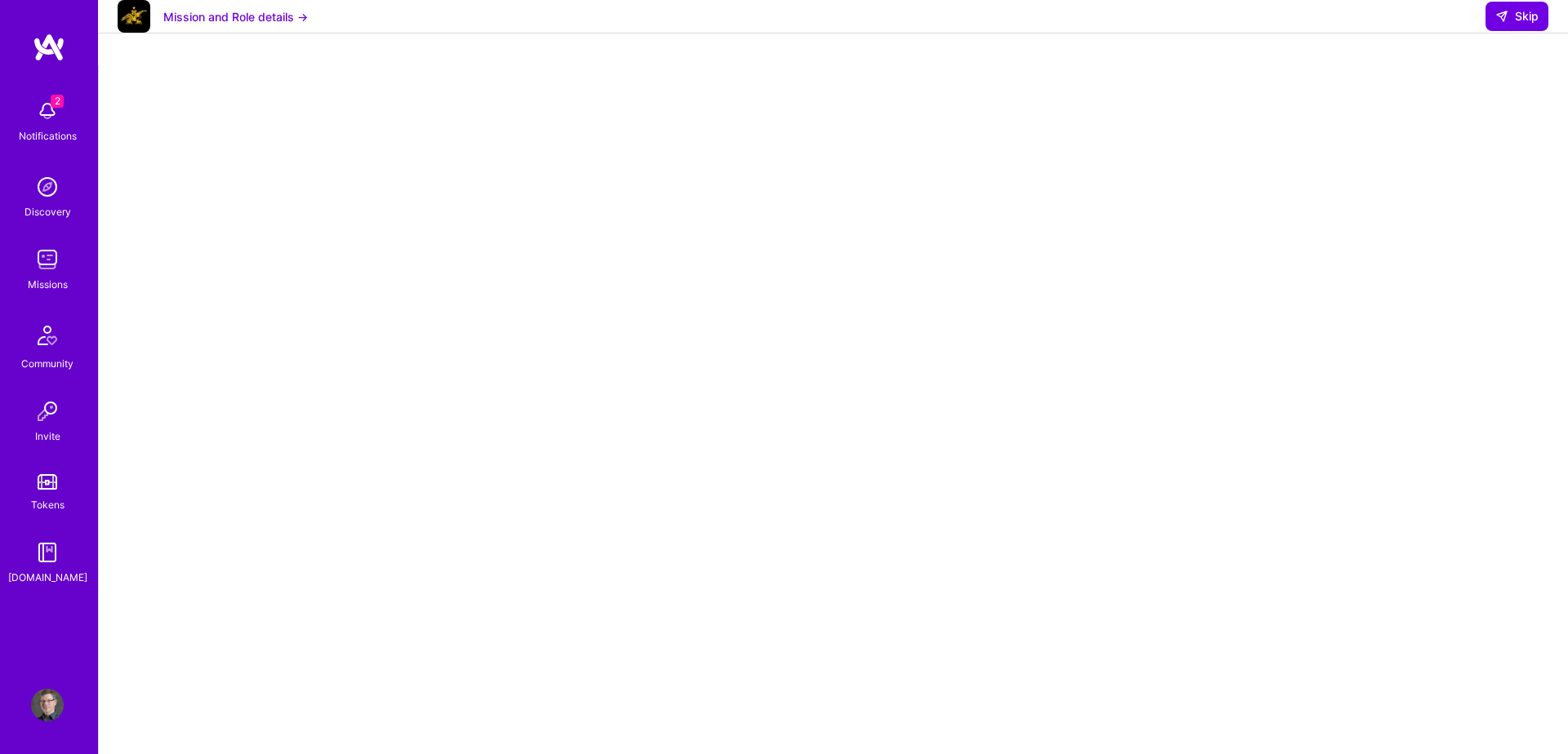
click at [17, 102] on div "2 Notifications" at bounding box center [46, 120] width 101 height 56
click at [66, 114] on div "2 Notifications Discovery Missions Community Invite Tokens [DOMAIN_NAME]" at bounding box center [49, 339] width 98 height 495
click at [66, 114] on div "2 Notifications" at bounding box center [46, 120] width 101 height 56
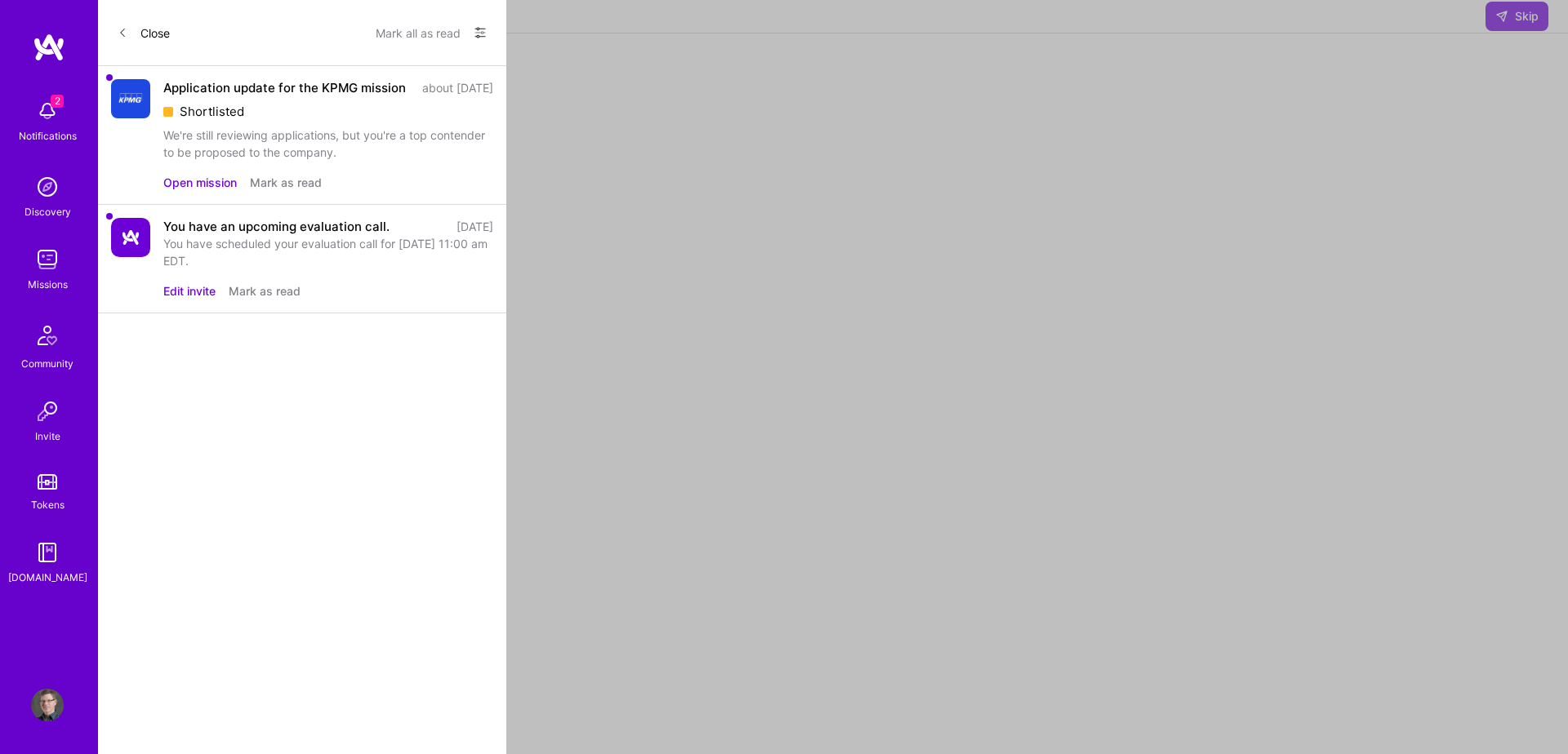
click at [287, 96] on div "Application update for the KPMG mission" at bounding box center [284, 87] width 243 height 17
click at [281, 85] on div "Application update for the KPMG mission" at bounding box center [284, 87] width 243 height 17
click at [202, 191] on button "Open mission" at bounding box center [199, 182] width 74 height 17
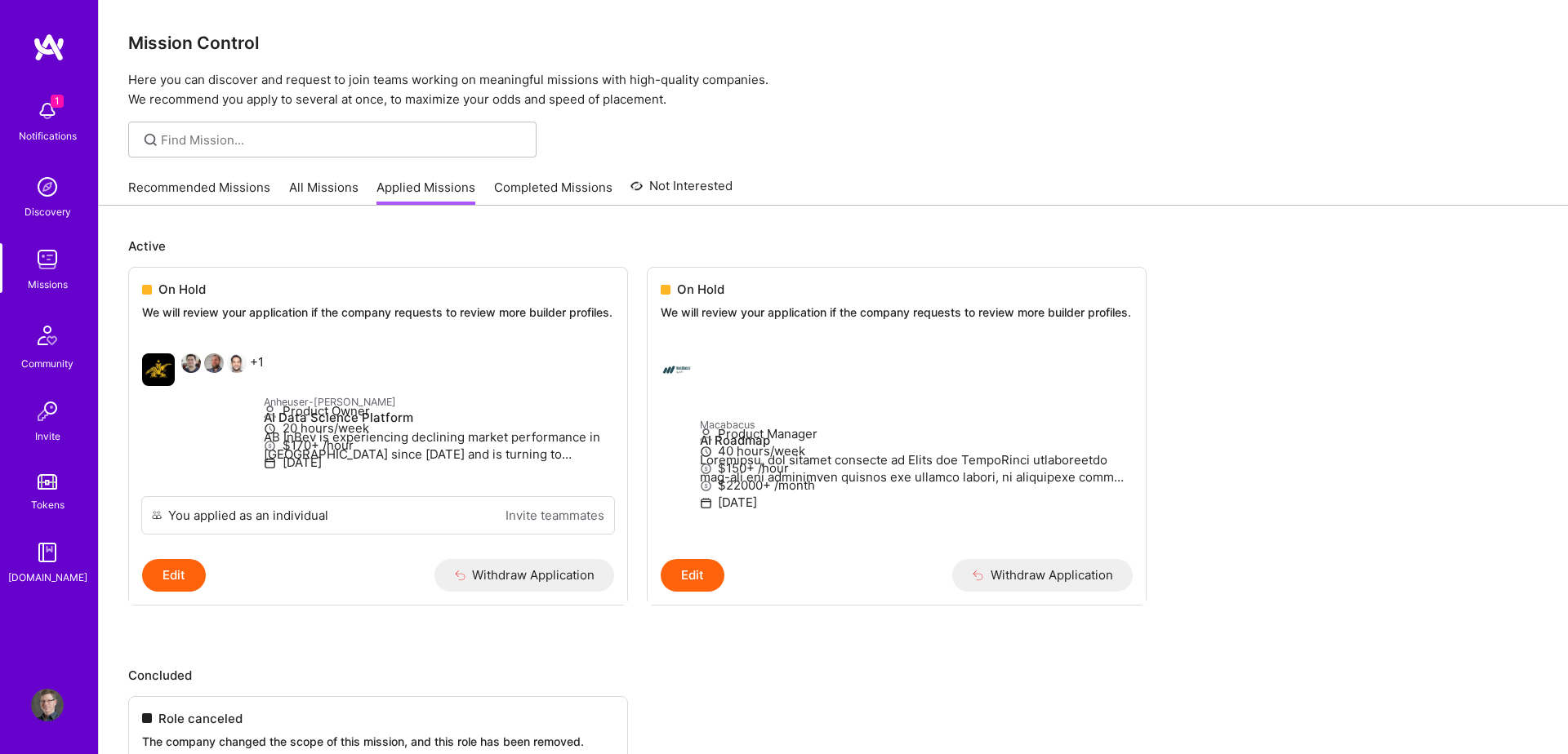
click at [45, 98] on img at bounding box center [47, 111] width 33 height 33
